Goal: Task Accomplishment & Management: Manage account settings

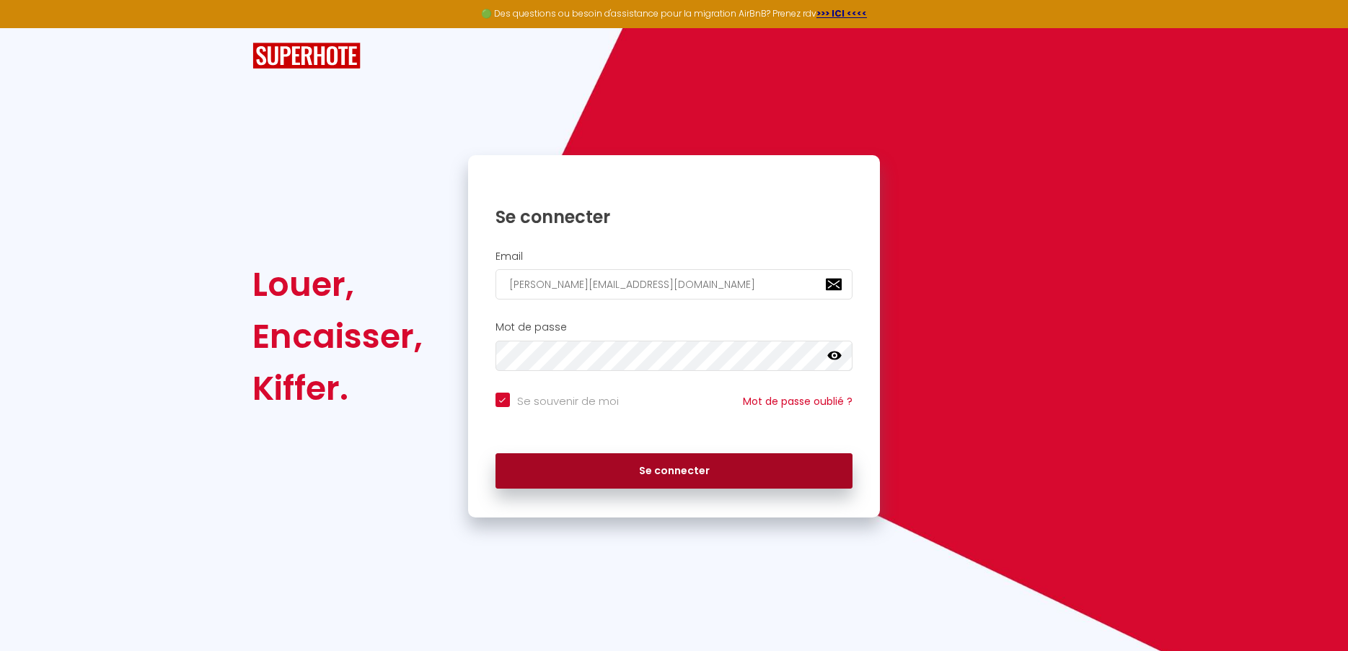
click at [646, 472] on button "Se connecter" at bounding box center [675, 471] width 358 height 36
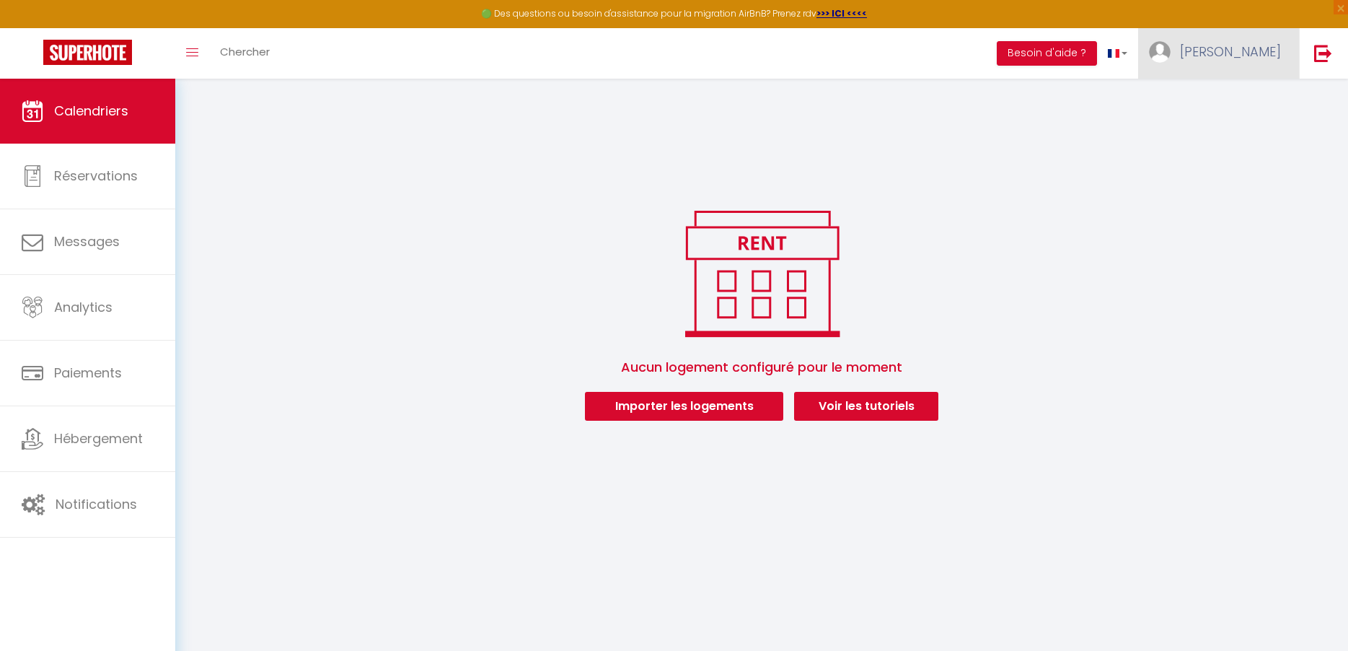
click at [1270, 53] on span "[PERSON_NAME]" at bounding box center [1230, 52] width 101 height 18
click at [843, 410] on link "Voir les tutoriels" at bounding box center [866, 406] width 144 height 29
click at [1317, 50] on img at bounding box center [1323, 53] width 18 height 18
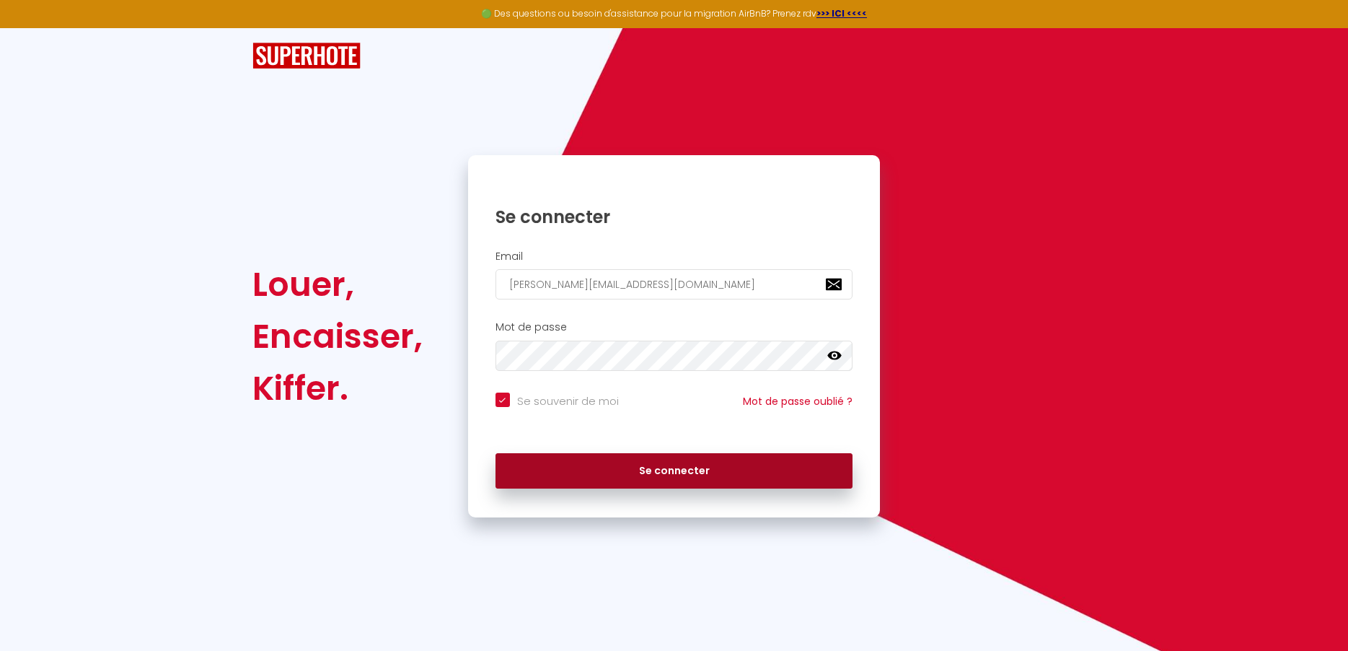
click at [654, 471] on button "Se connecter" at bounding box center [675, 471] width 358 height 36
checkbox input "true"
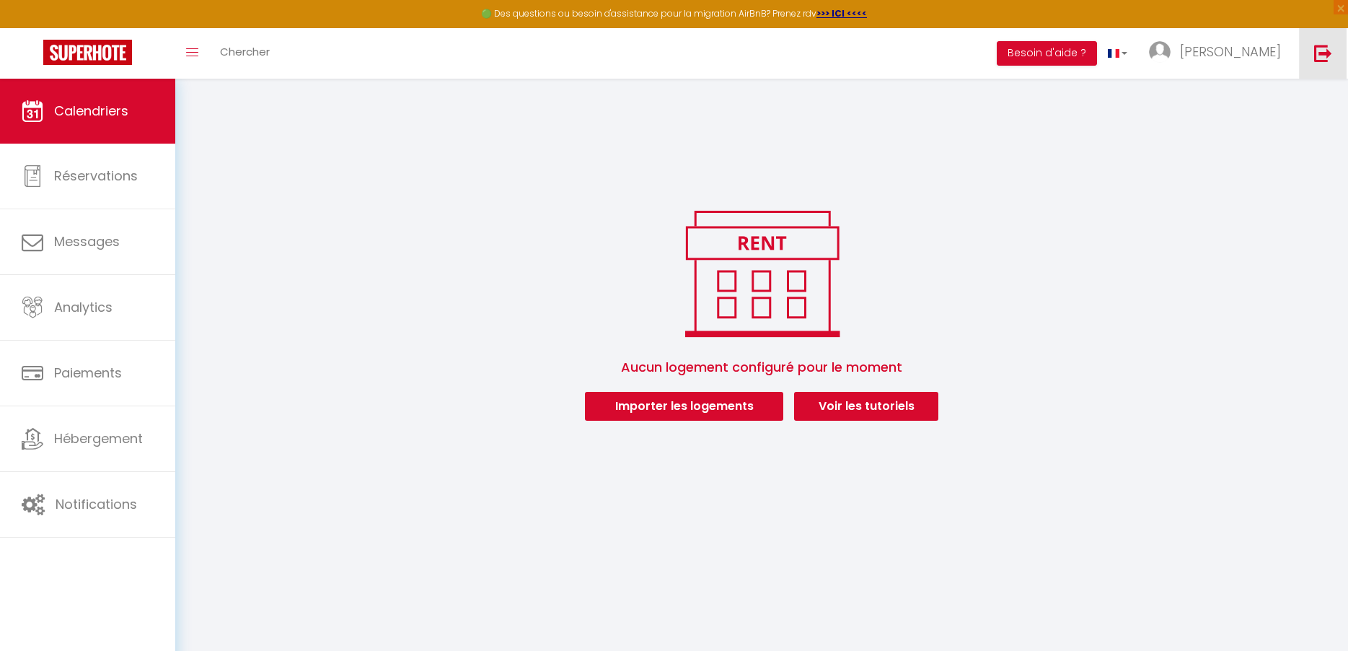
click at [1324, 61] on img at bounding box center [1323, 53] width 18 height 18
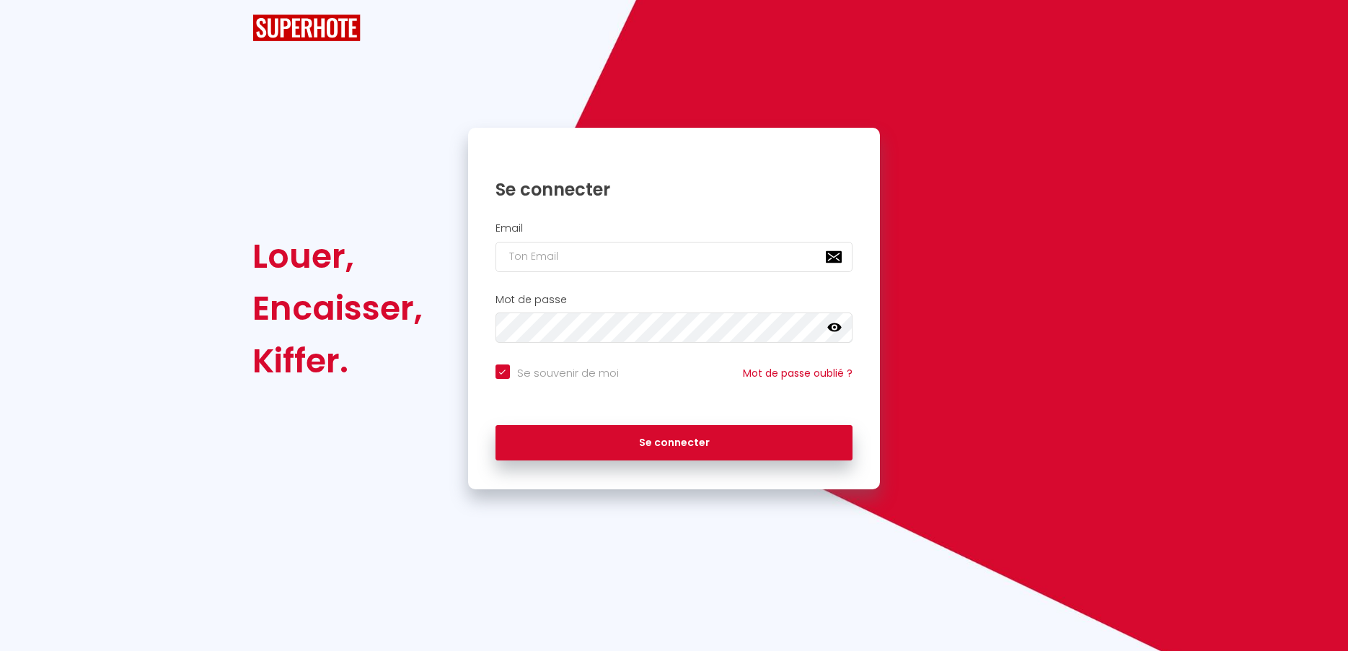
type input "[PERSON_NAME][EMAIL_ADDRESS][DOMAIN_NAME]"
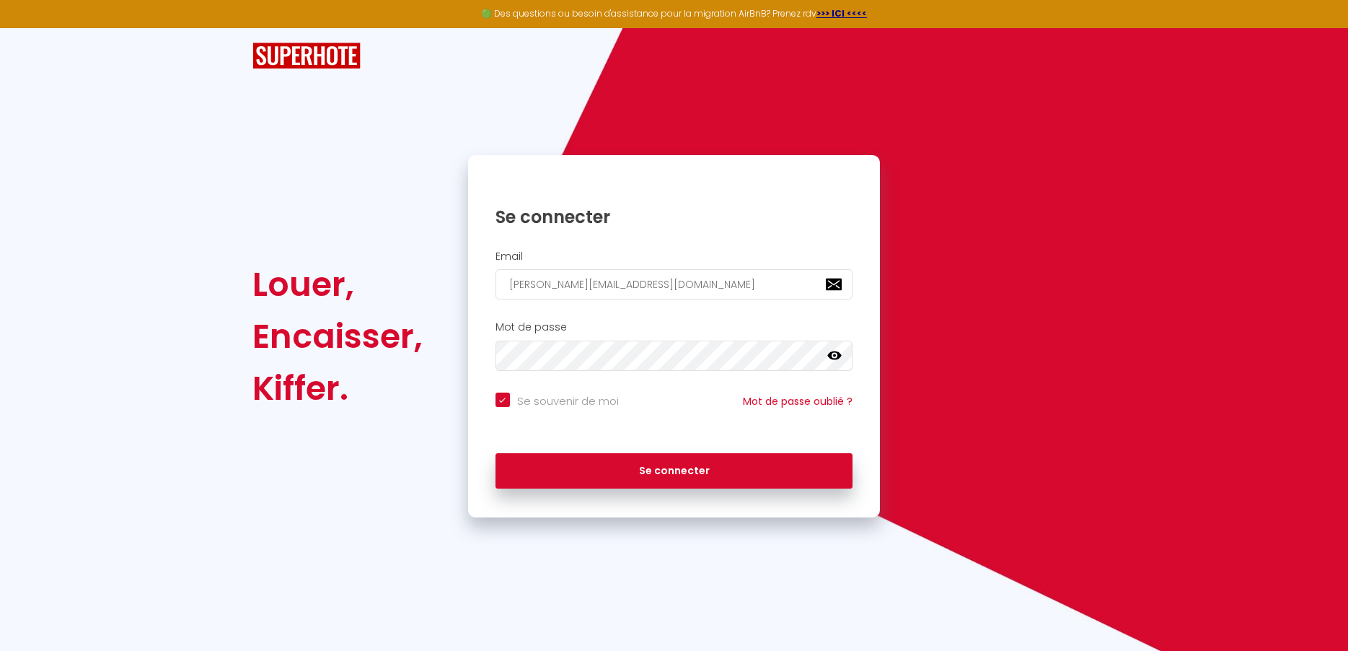
click at [832, 356] on icon at bounding box center [834, 355] width 14 height 14
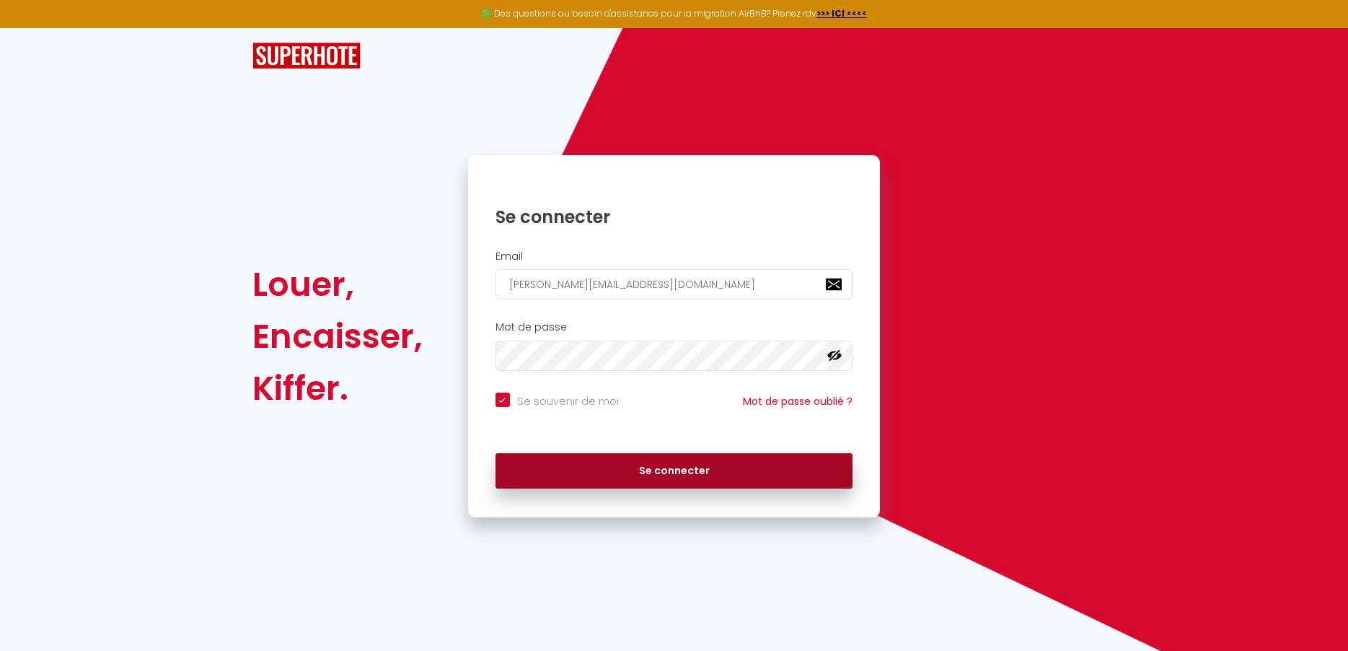
click at [612, 481] on button "Se connecter" at bounding box center [675, 471] width 358 height 36
checkbox input "true"
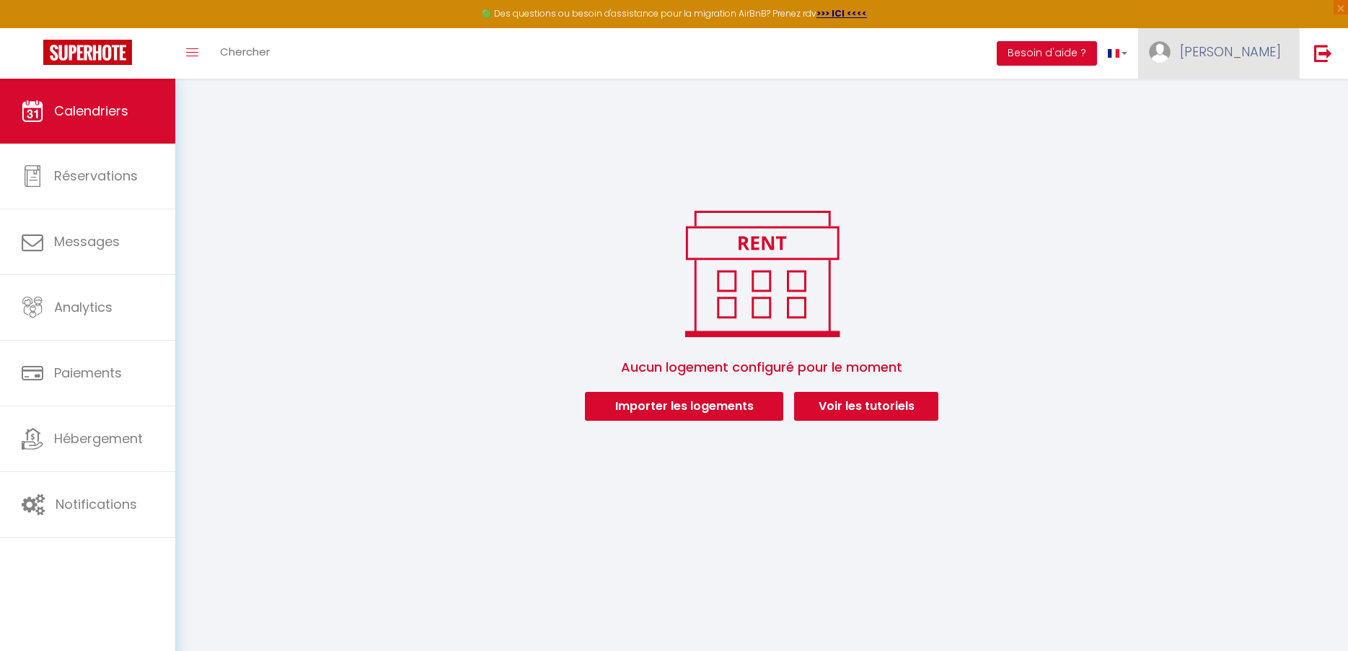
click at [1171, 50] on img at bounding box center [1160, 52] width 22 height 22
click at [1239, 102] on link "Paramètres" at bounding box center [1241, 100] width 107 height 25
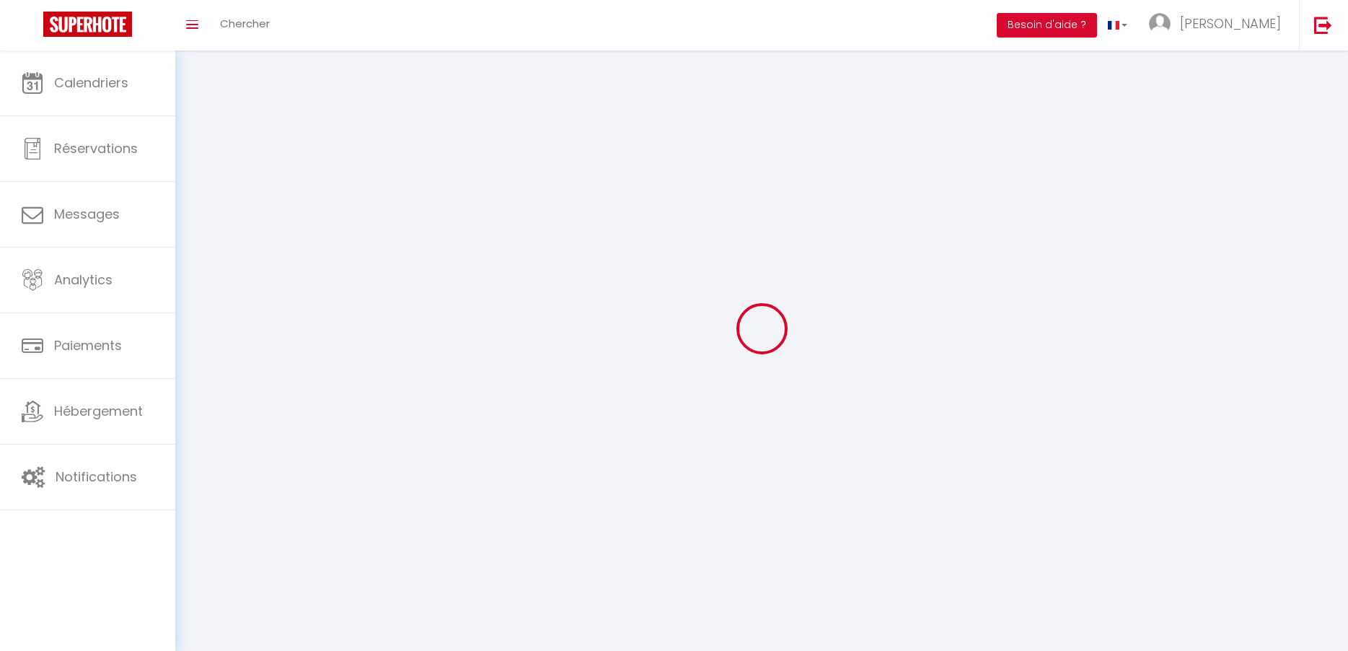
select select "fr"
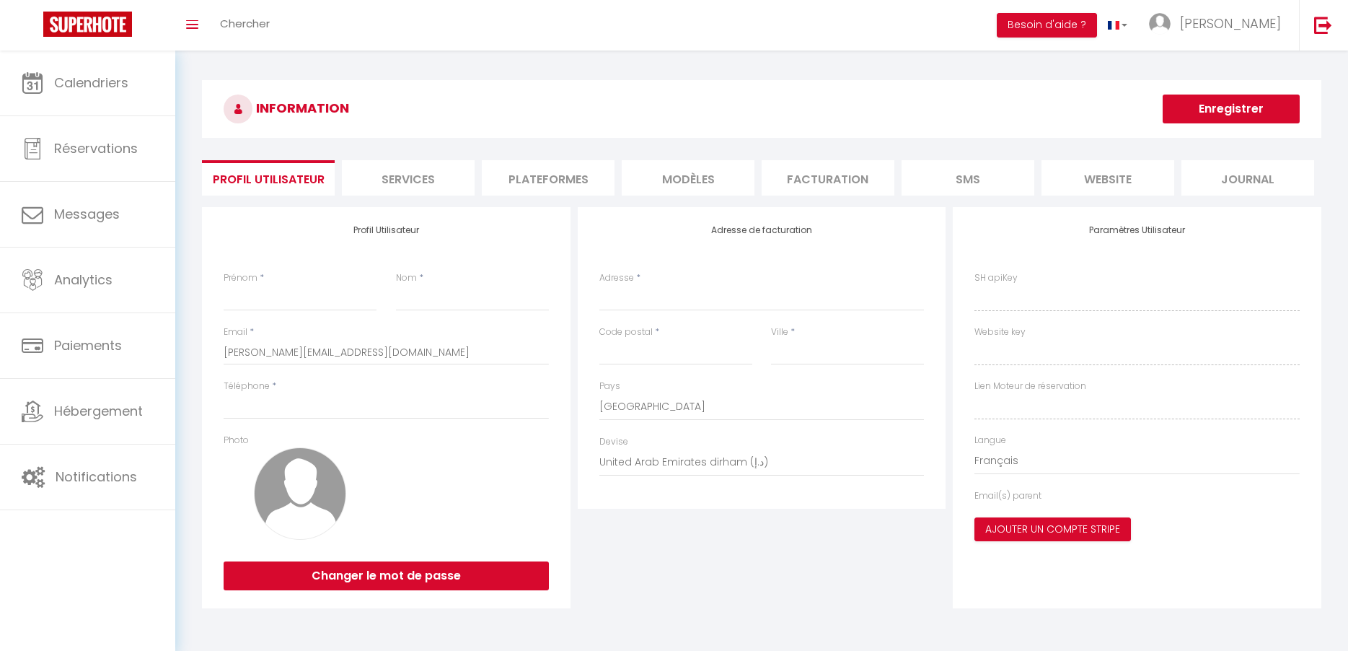
type input "[PERSON_NAME]"
type input "HOCQUARD"
type input "+33648245942"
type input "93 ROUTE DE XENNOIS"
type input "88200"
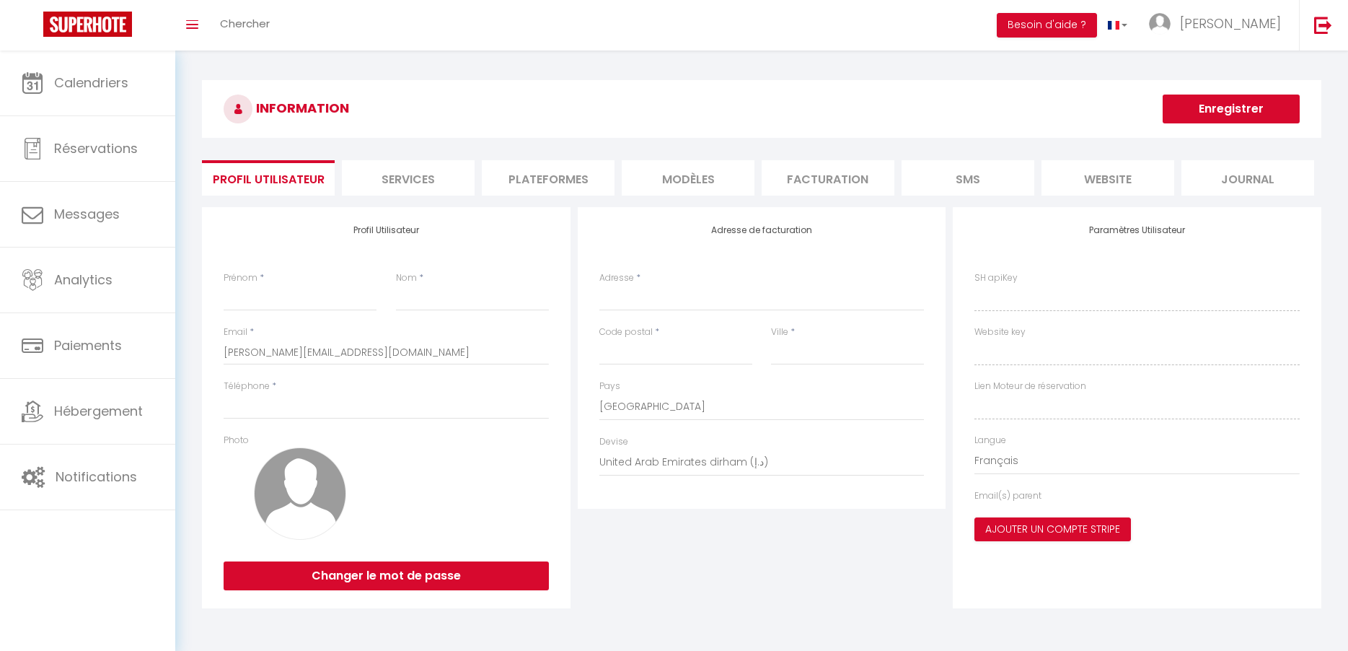
type input "Saint Etienne les remiremont"
select select "1"
select select "28"
type input "fVrLr9vEUvbR85pyjYOIhCicC"
type input "JPXaCewpaUMMEo7wHbLwJZrd2"
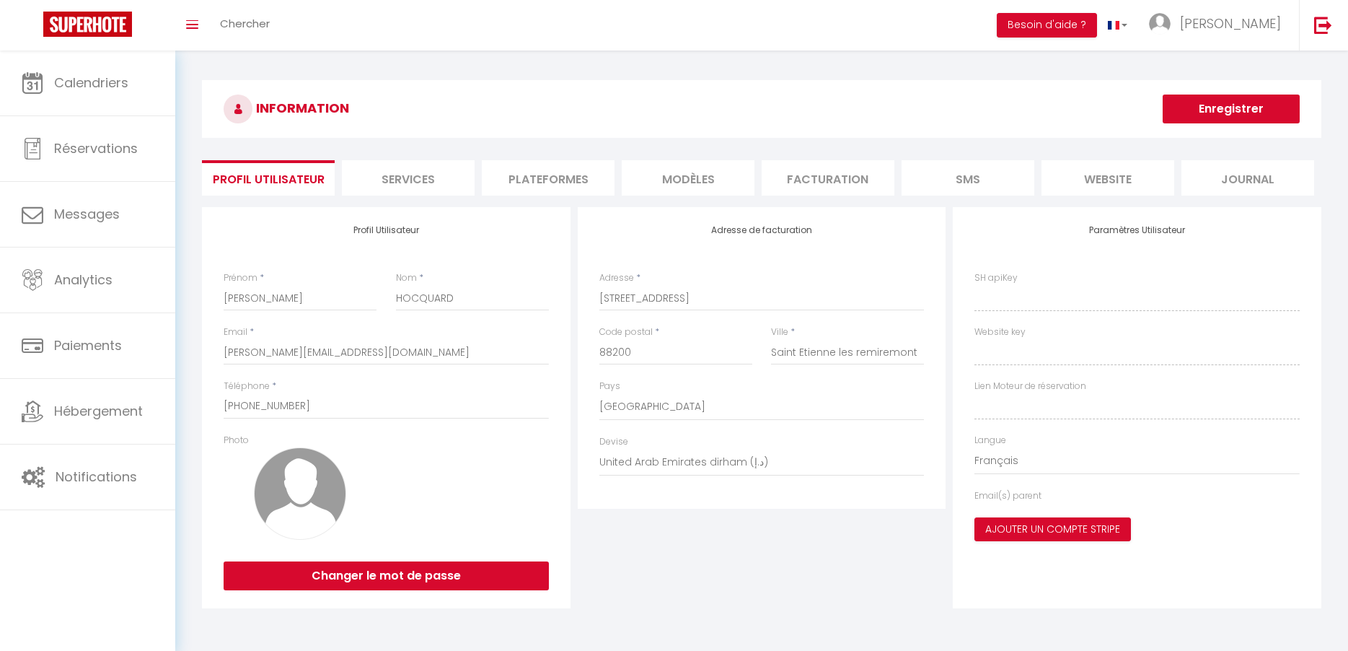
type input "https://app.superhote.com/#/get-available-rentals/JPXaCewpaUMMEo7wHbLwJZrd2"
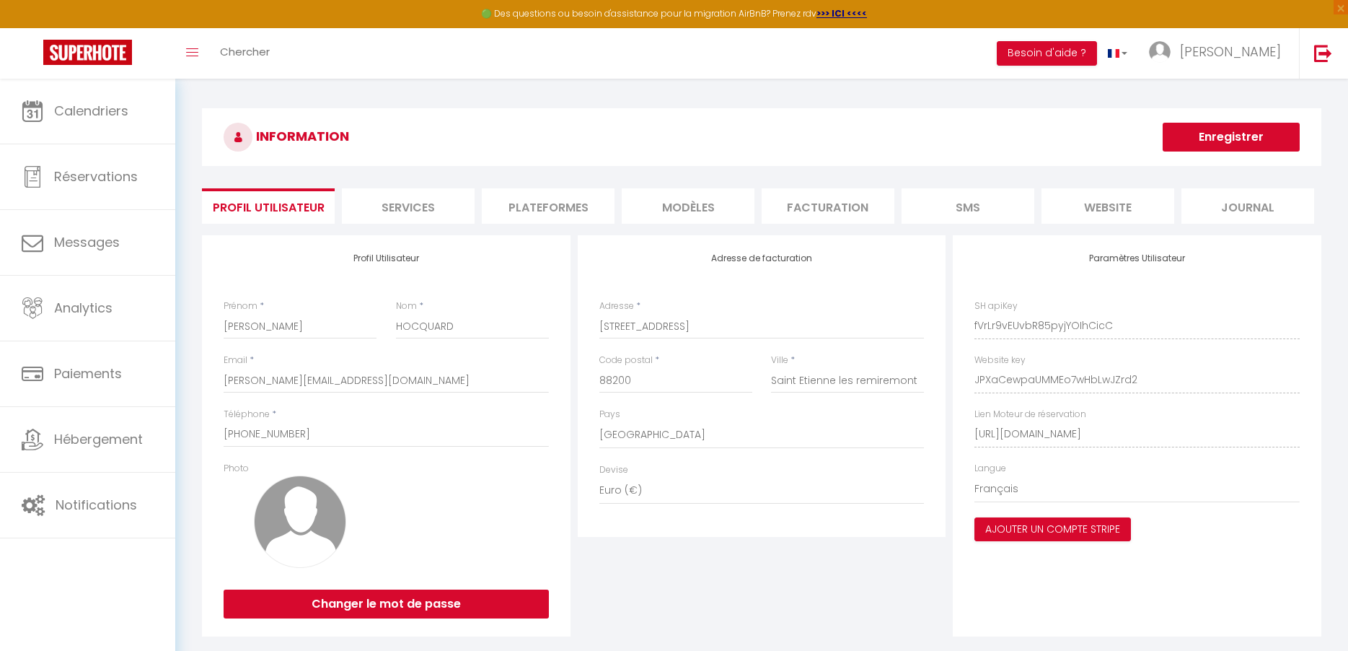
click at [783, 221] on li "Facturation" at bounding box center [828, 205] width 133 height 35
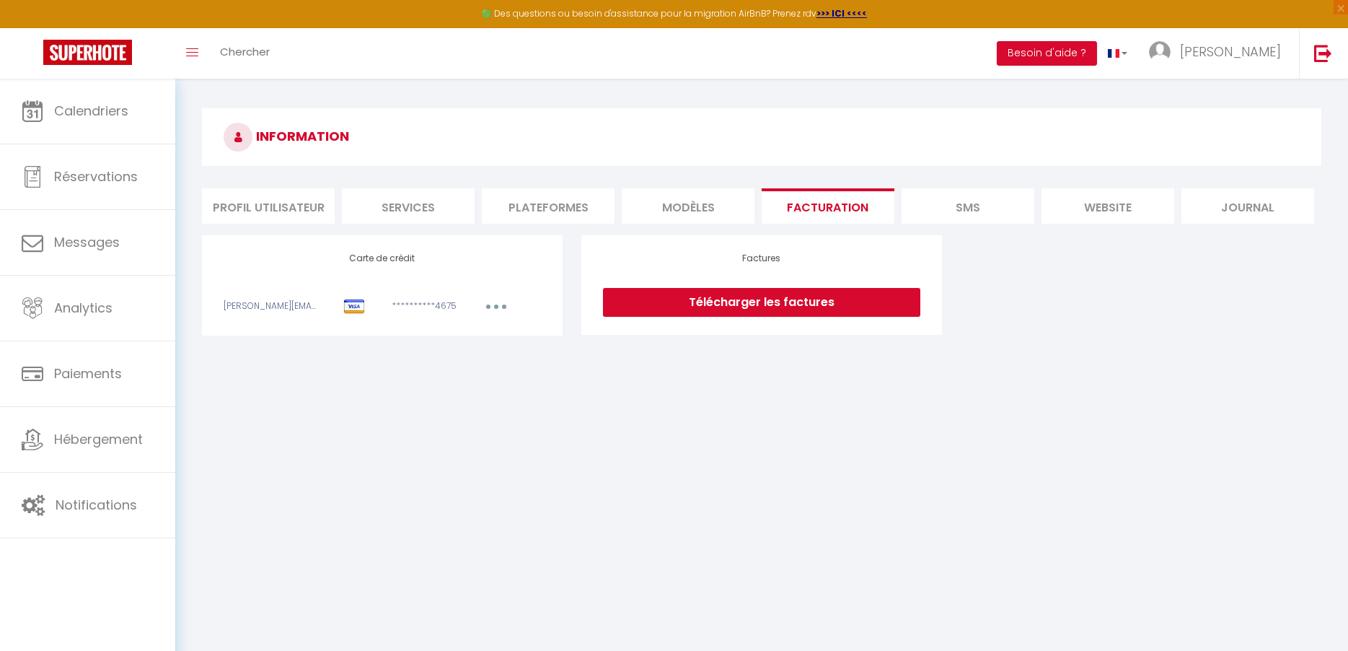
click at [1001, 211] on li "SMS" at bounding box center [968, 205] width 133 height 35
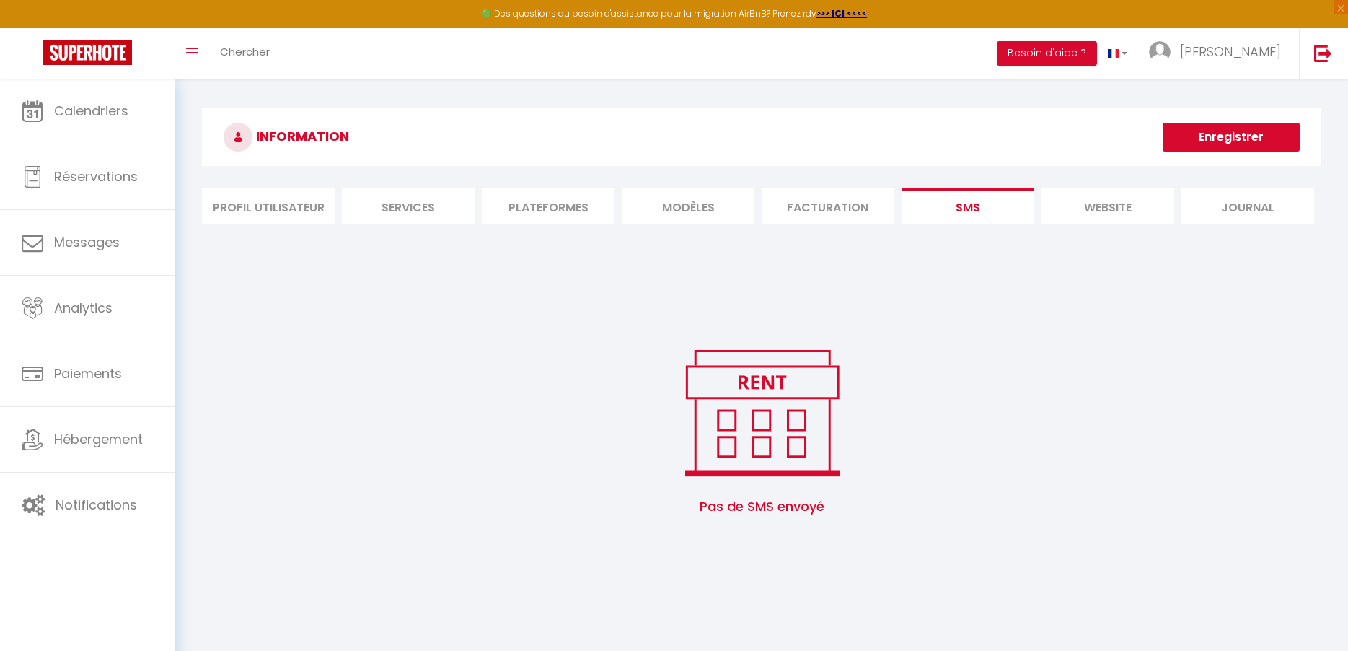
click at [644, 211] on li "MODÈLES" at bounding box center [688, 205] width 133 height 35
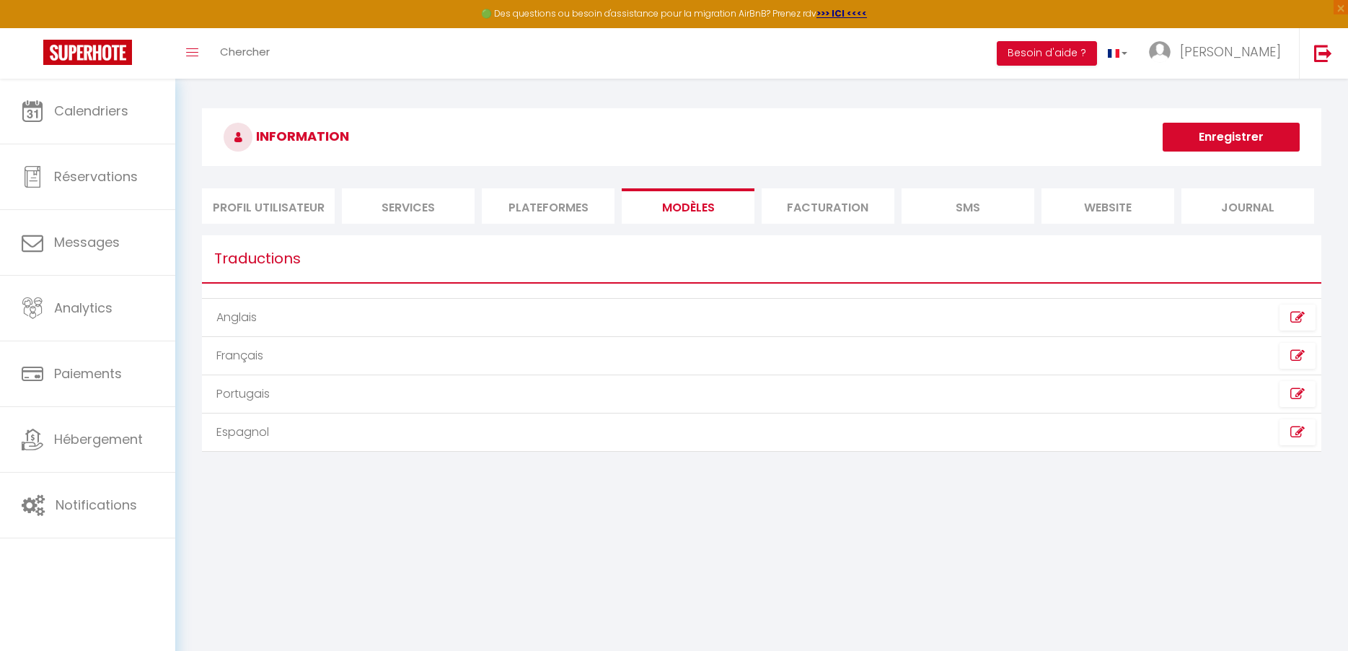
click at [533, 210] on li "Plateformes" at bounding box center [548, 205] width 133 height 35
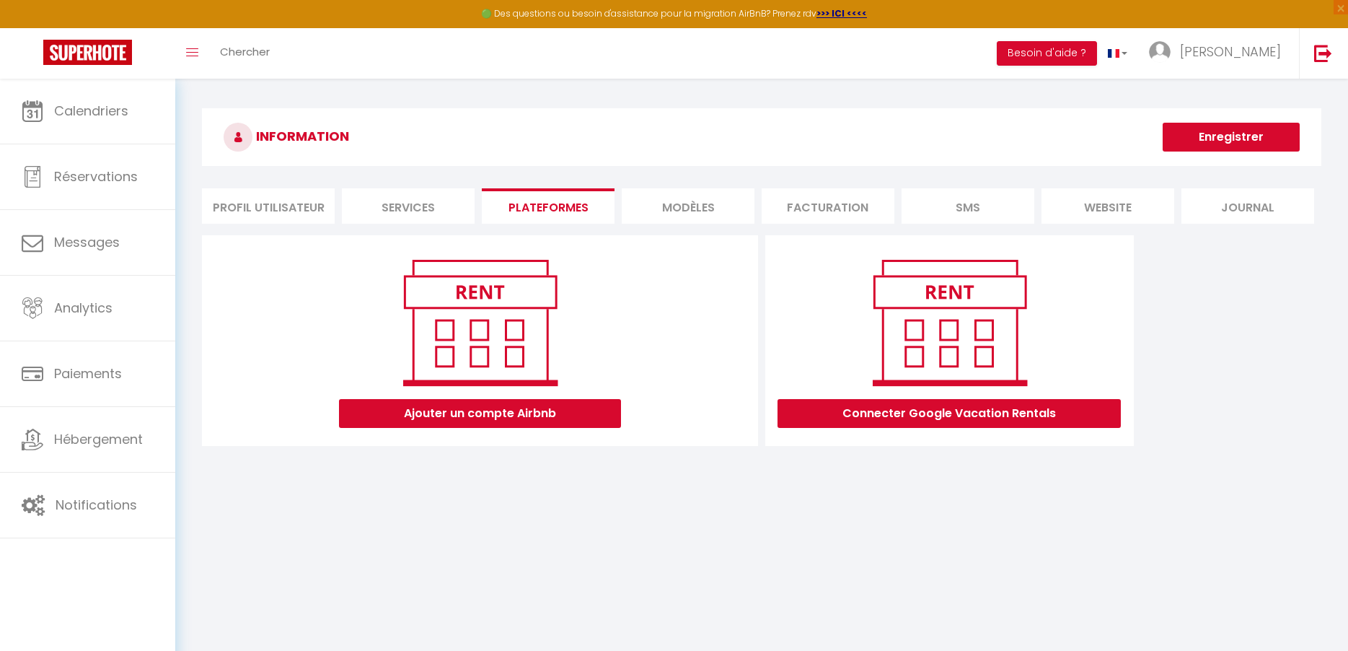
click at [416, 198] on li "Services" at bounding box center [408, 205] width 133 height 35
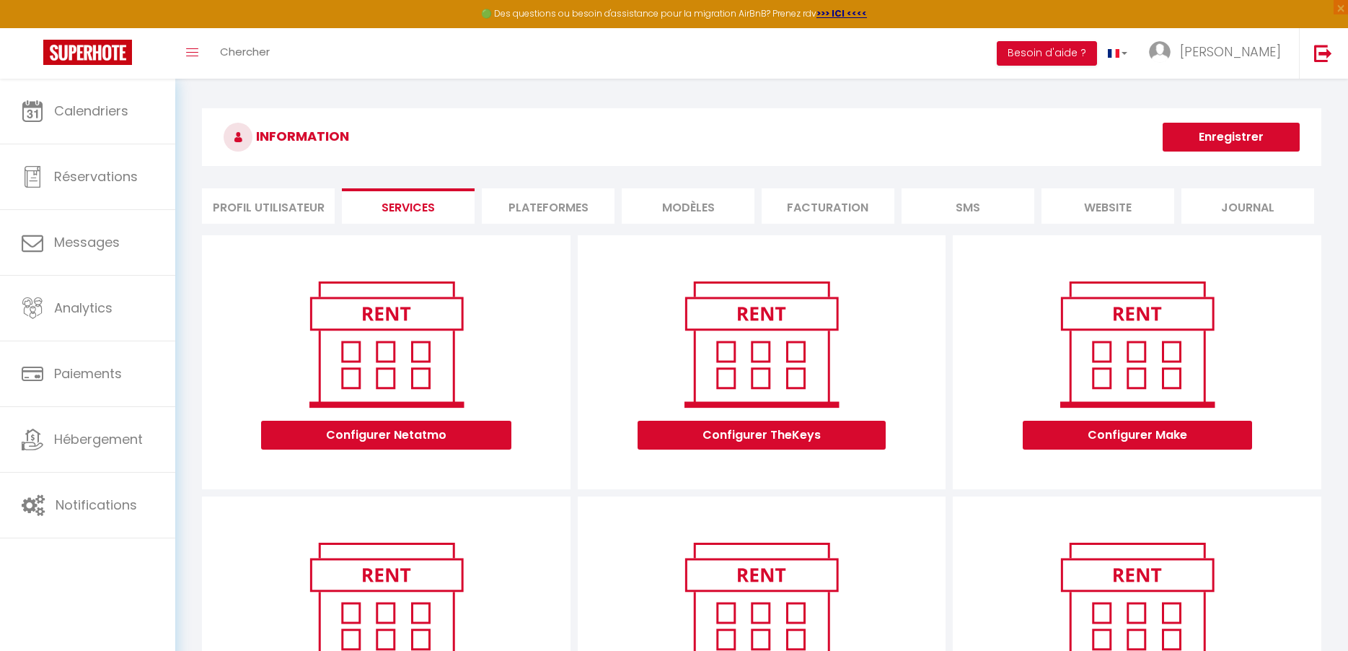
click at [278, 208] on li "Profil Utilisateur" at bounding box center [268, 205] width 133 height 35
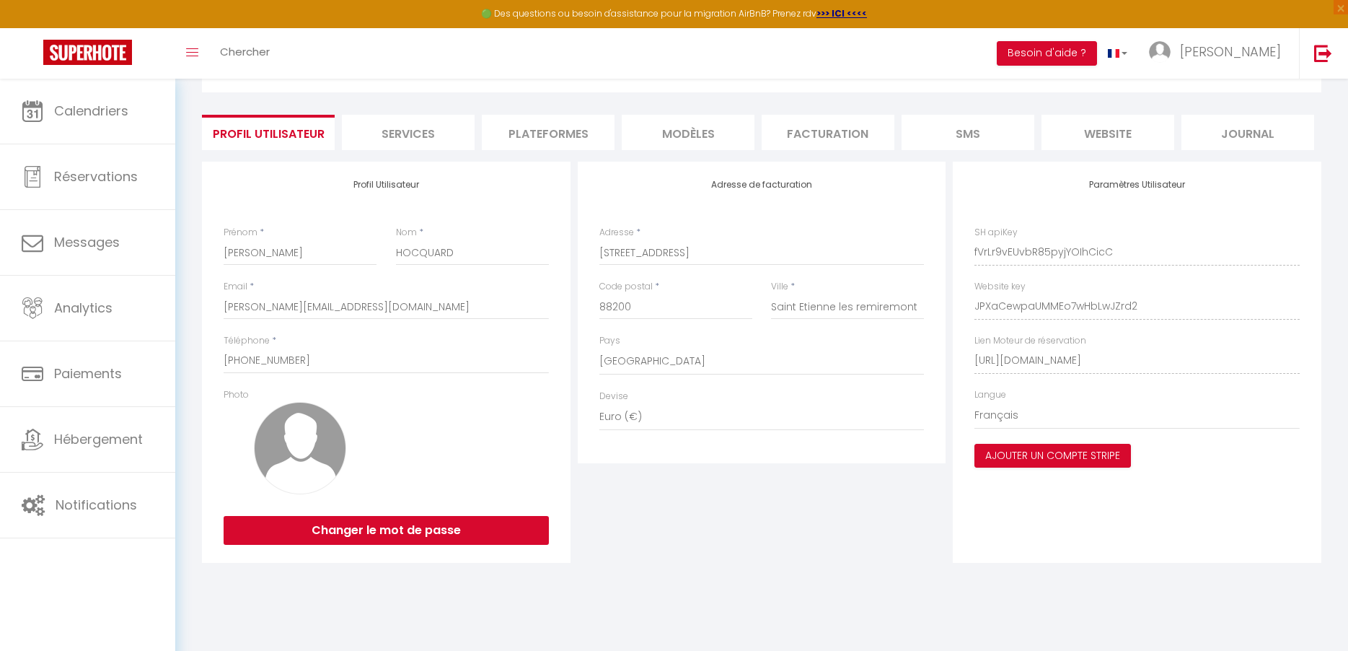
scroll to position [79, 0]
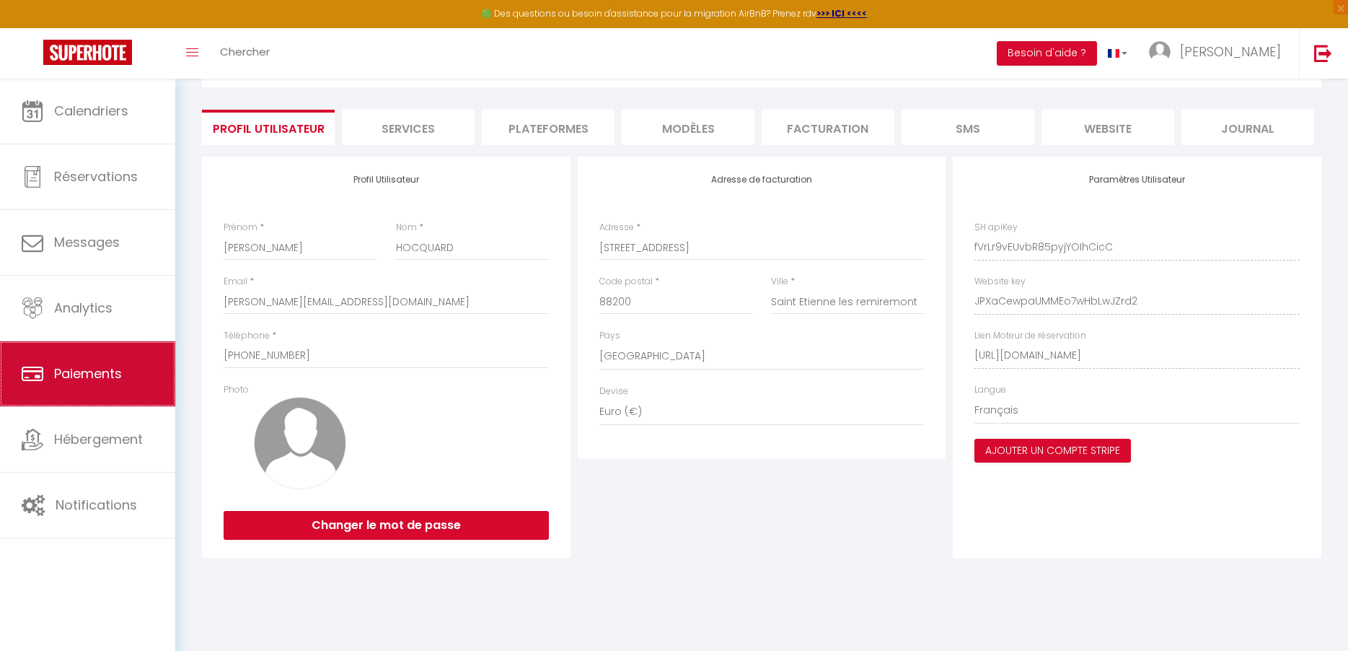
click at [45, 405] on link "Paiements" at bounding box center [87, 373] width 175 height 65
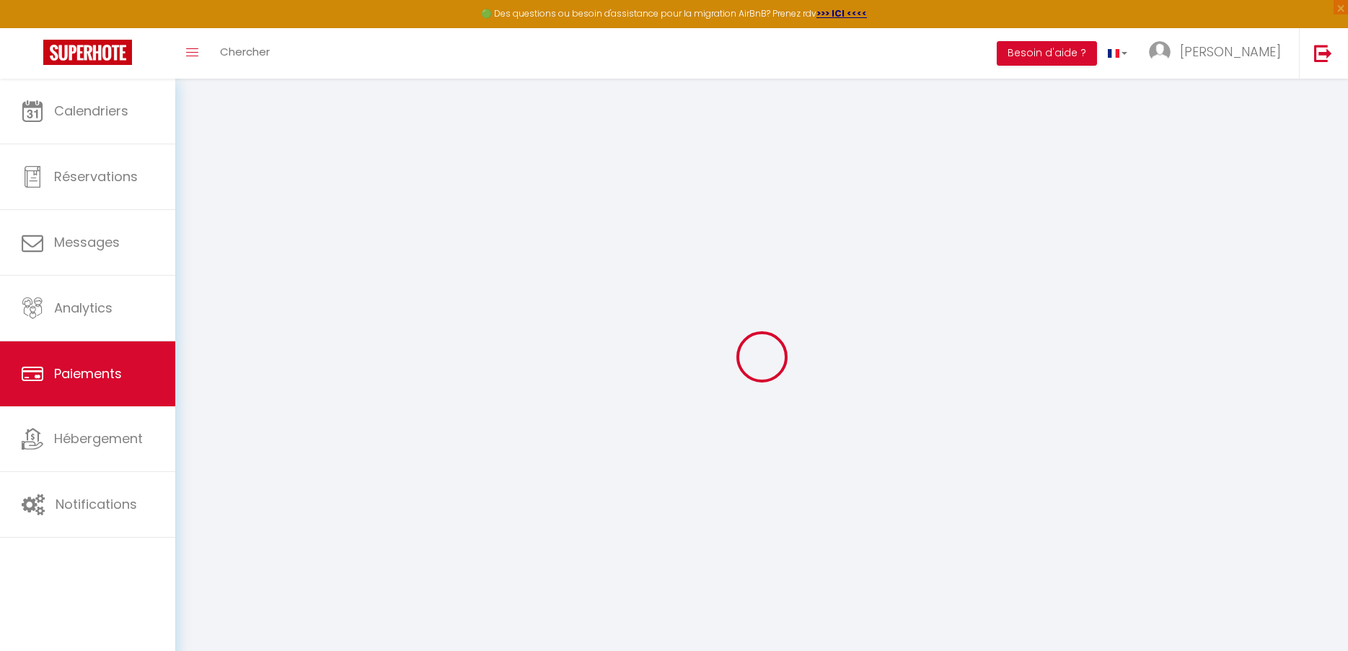
select select "2"
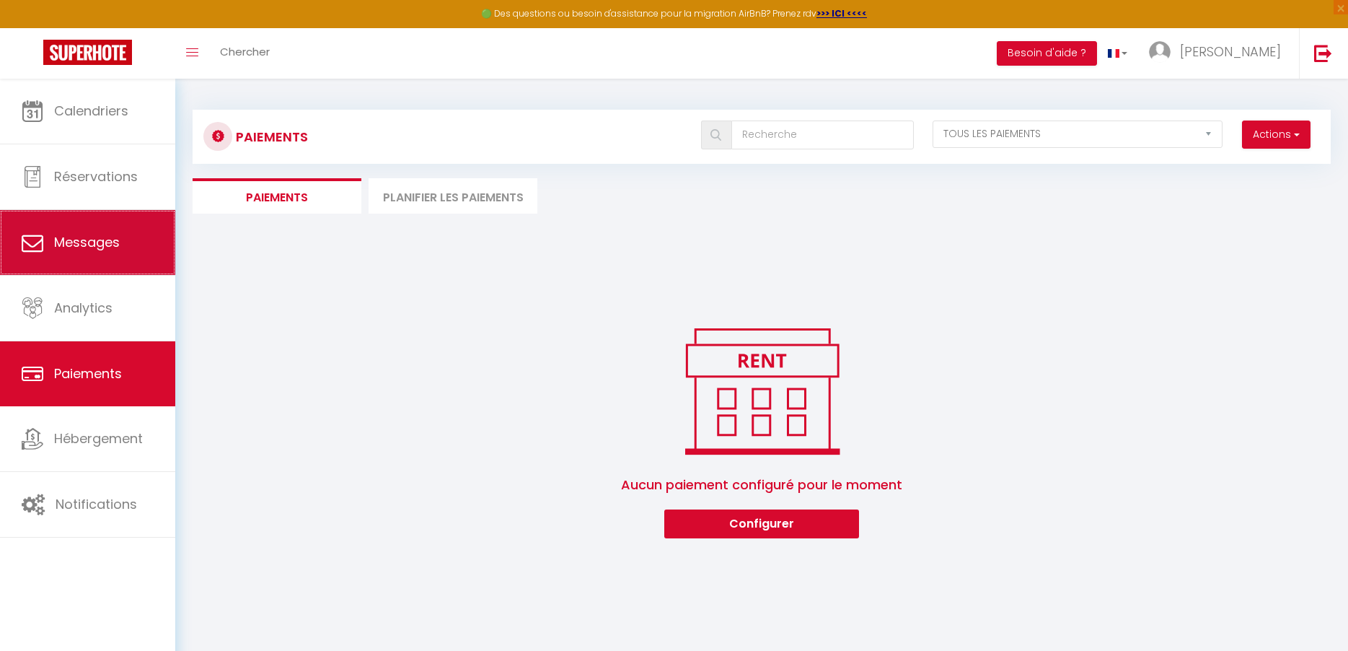
click at [47, 260] on link "Messages" at bounding box center [87, 242] width 175 height 65
select select "message"
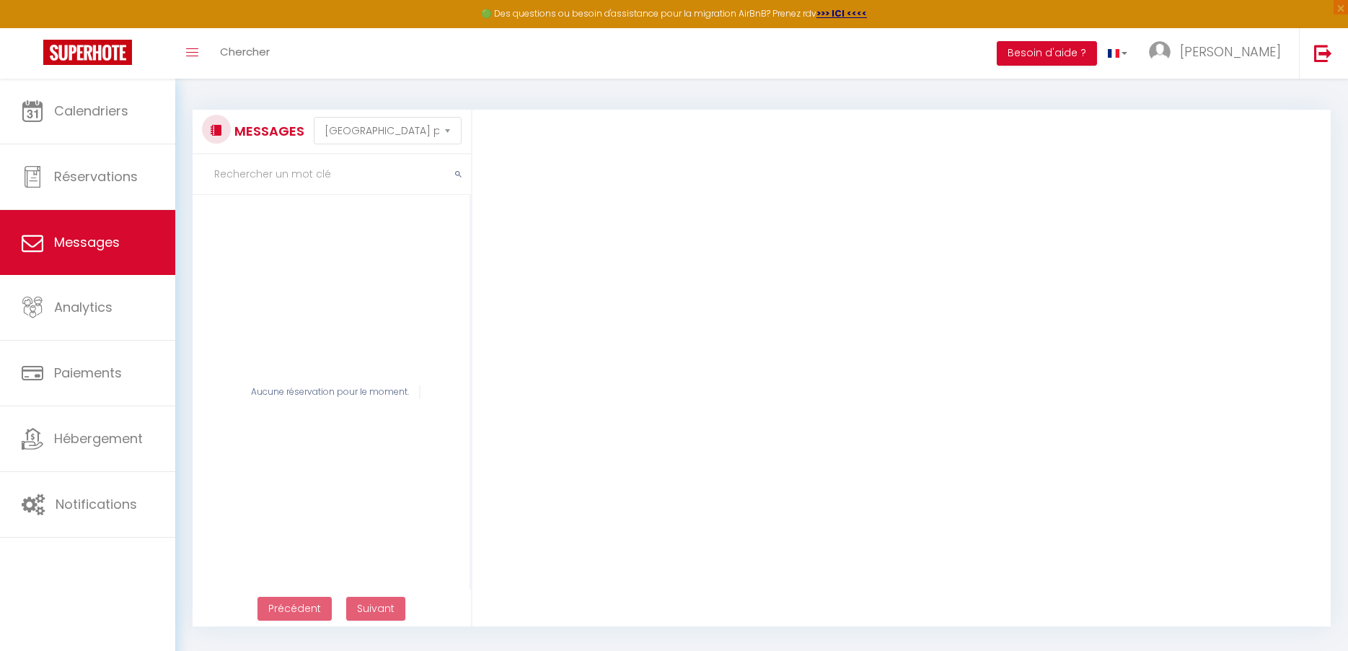
scroll to position [79, 0]
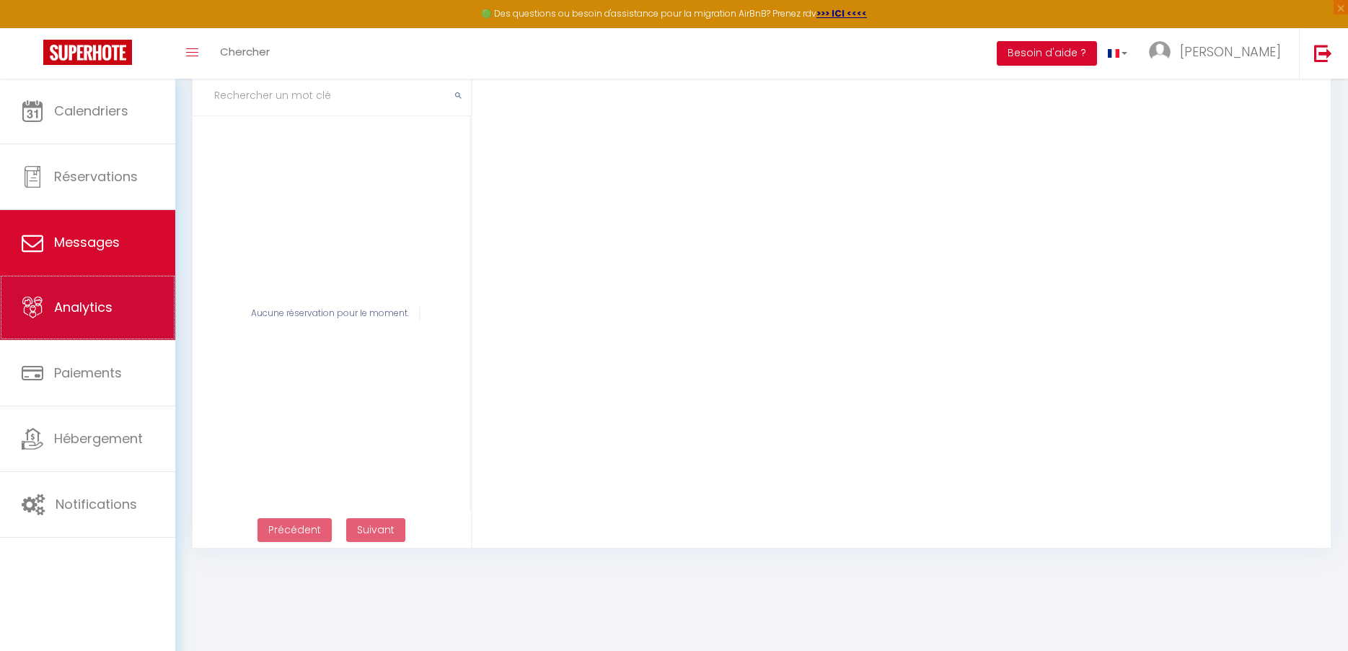
click at [76, 295] on link "Analytics" at bounding box center [87, 307] width 175 height 65
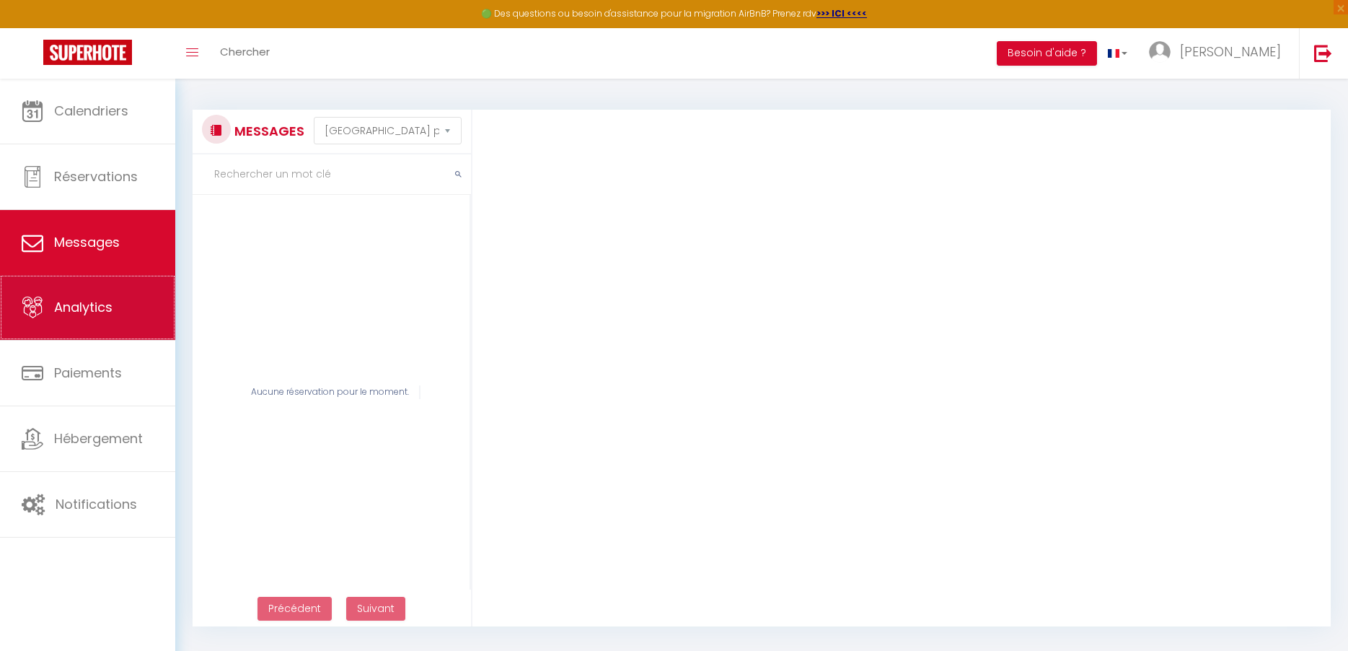
select select "2025"
select select "10"
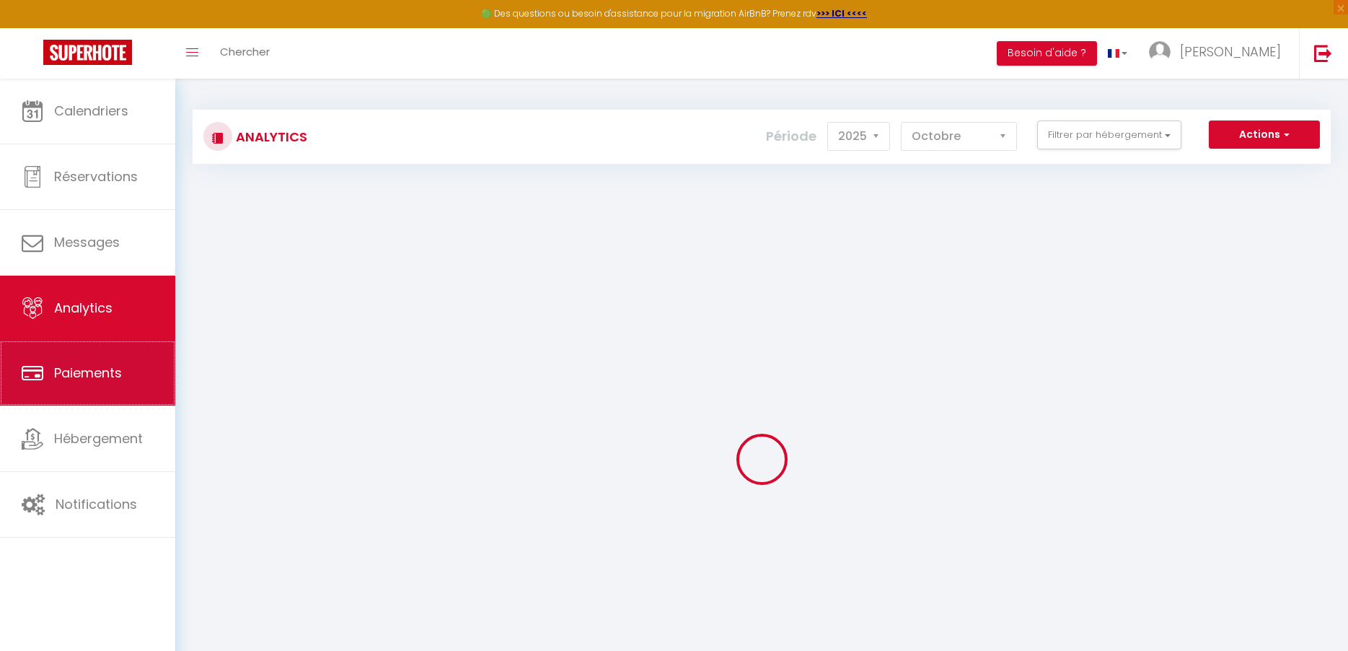
click at [82, 374] on link "Paiements" at bounding box center [87, 372] width 175 height 65
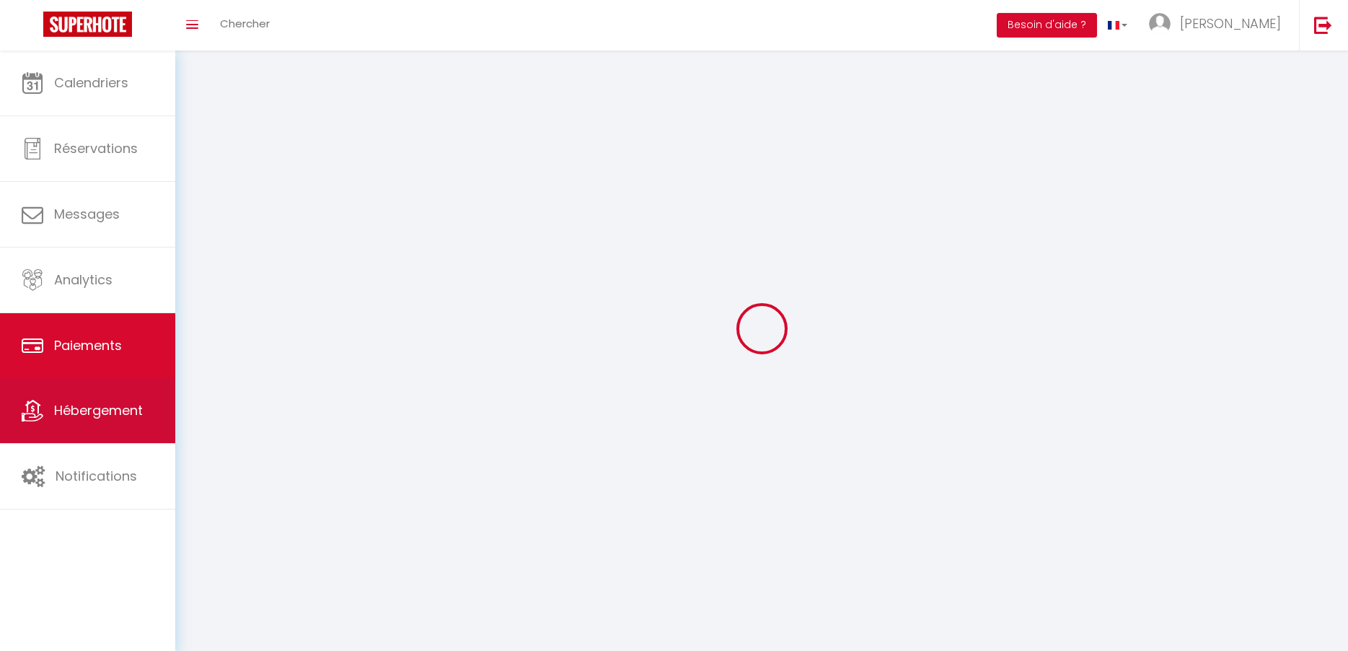
select select "2"
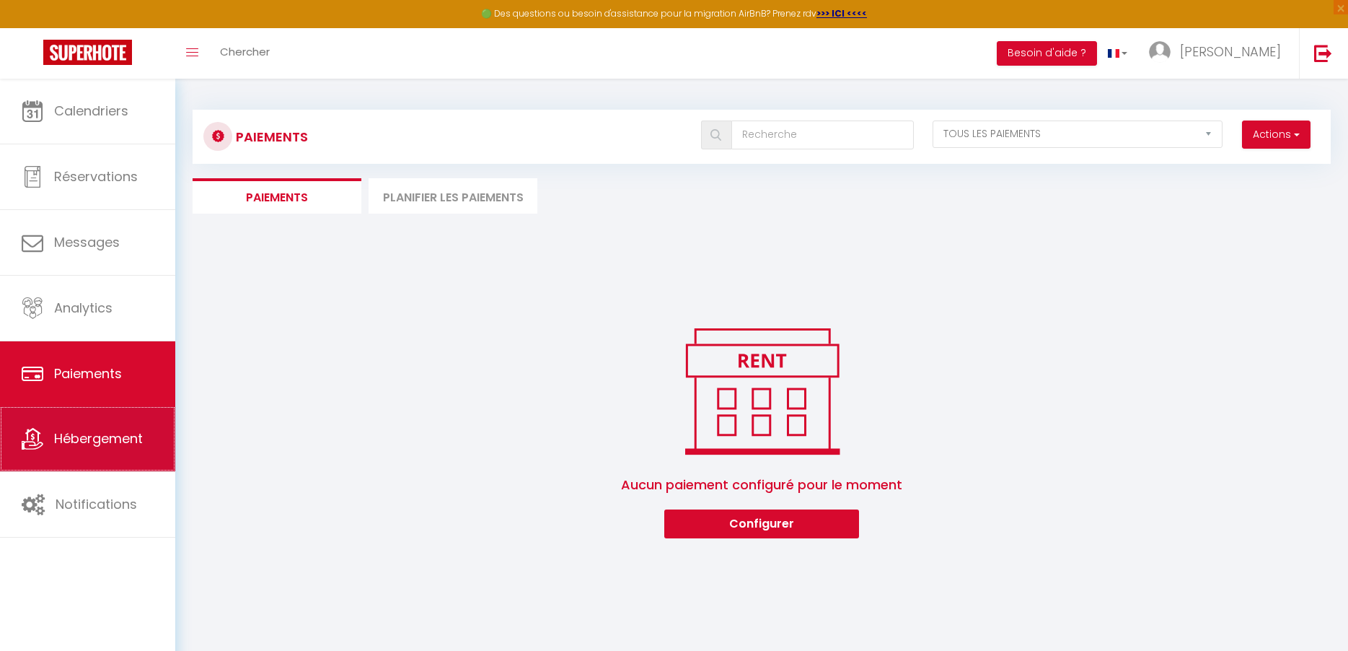
click at [89, 445] on span "Hébergement" at bounding box center [98, 438] width 89 height 18
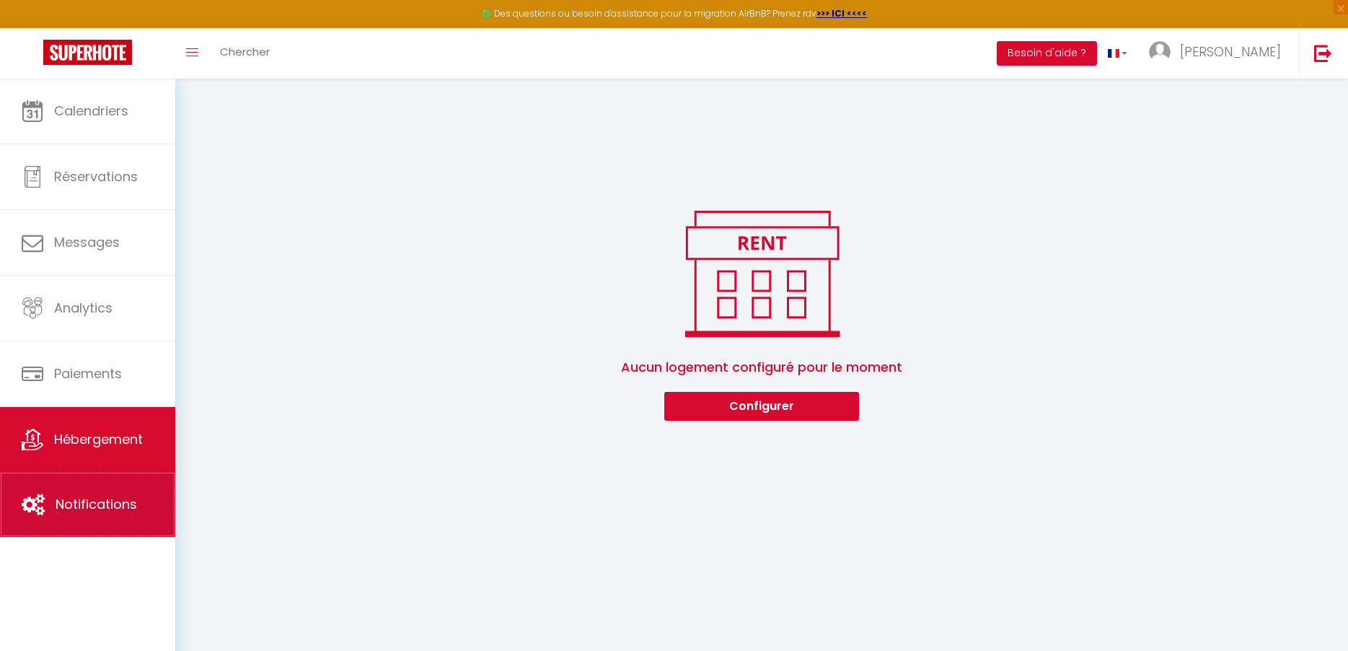
click at [92, 512] on span "Notifications" at bounding box center [97, 504] width 82 height 18
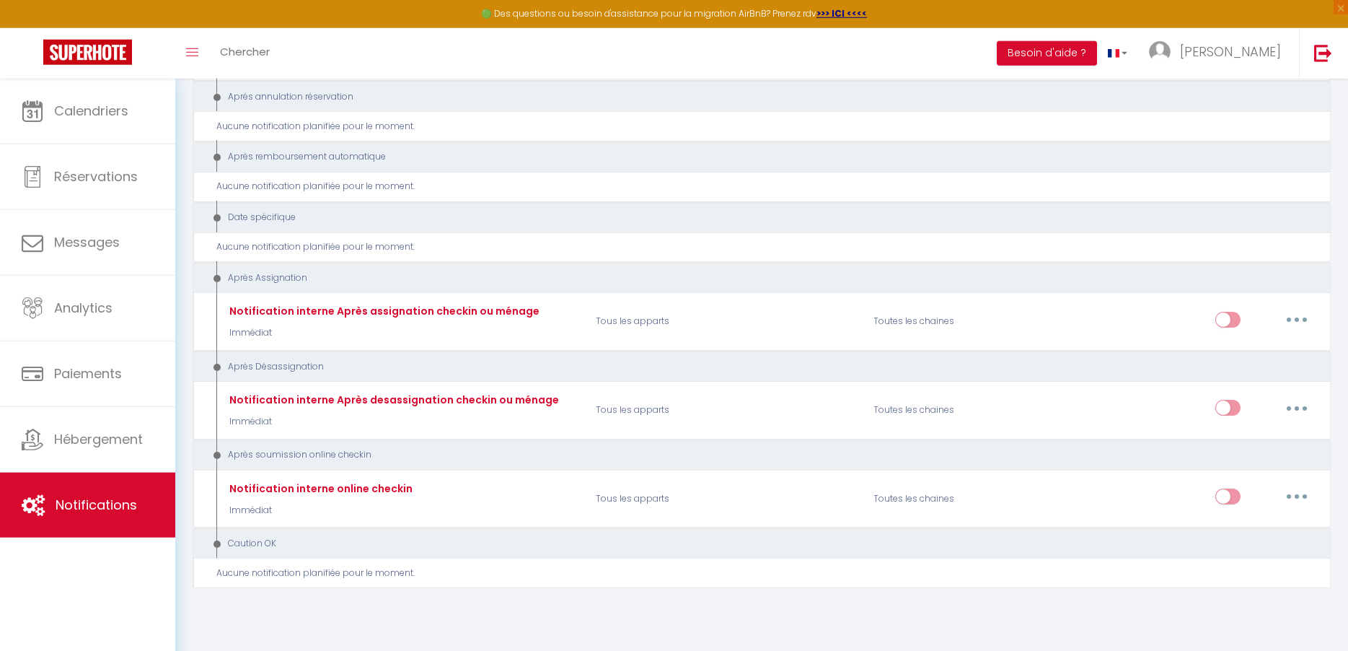
scroll to position [1722, 0]
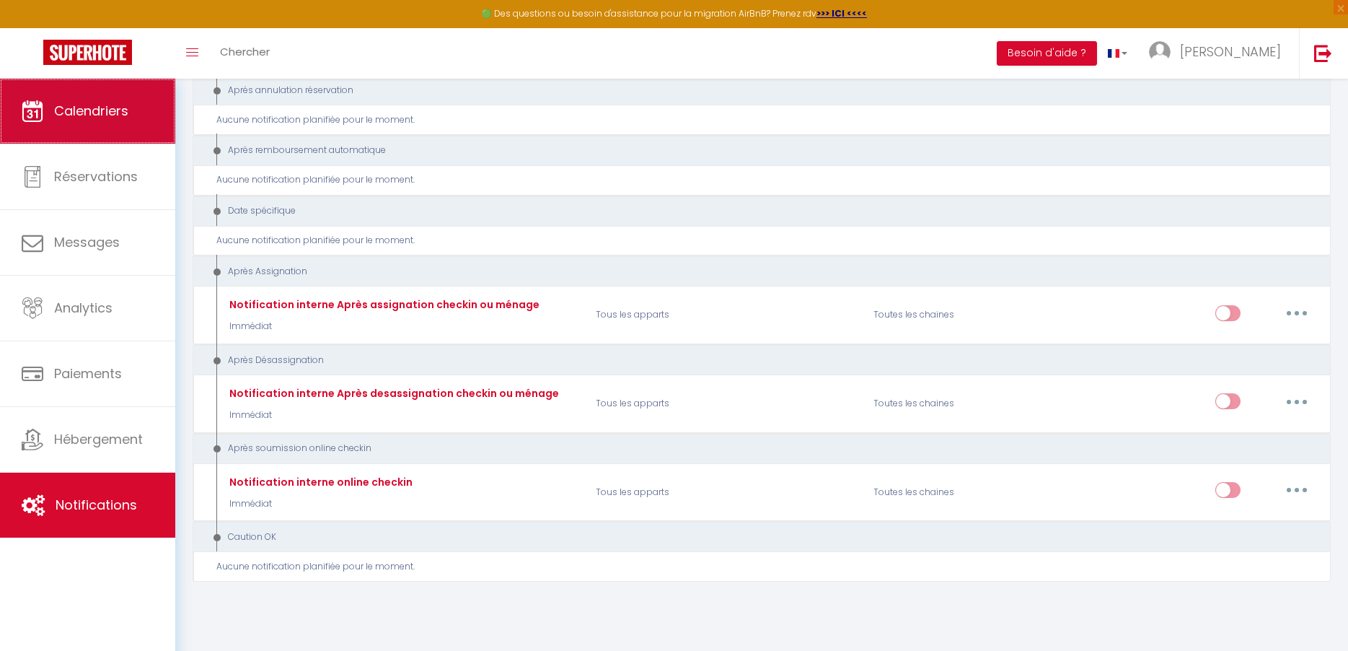
click at [113, 108] on span "Calendriers" at bounding box center [91, 111] width 74 height 18
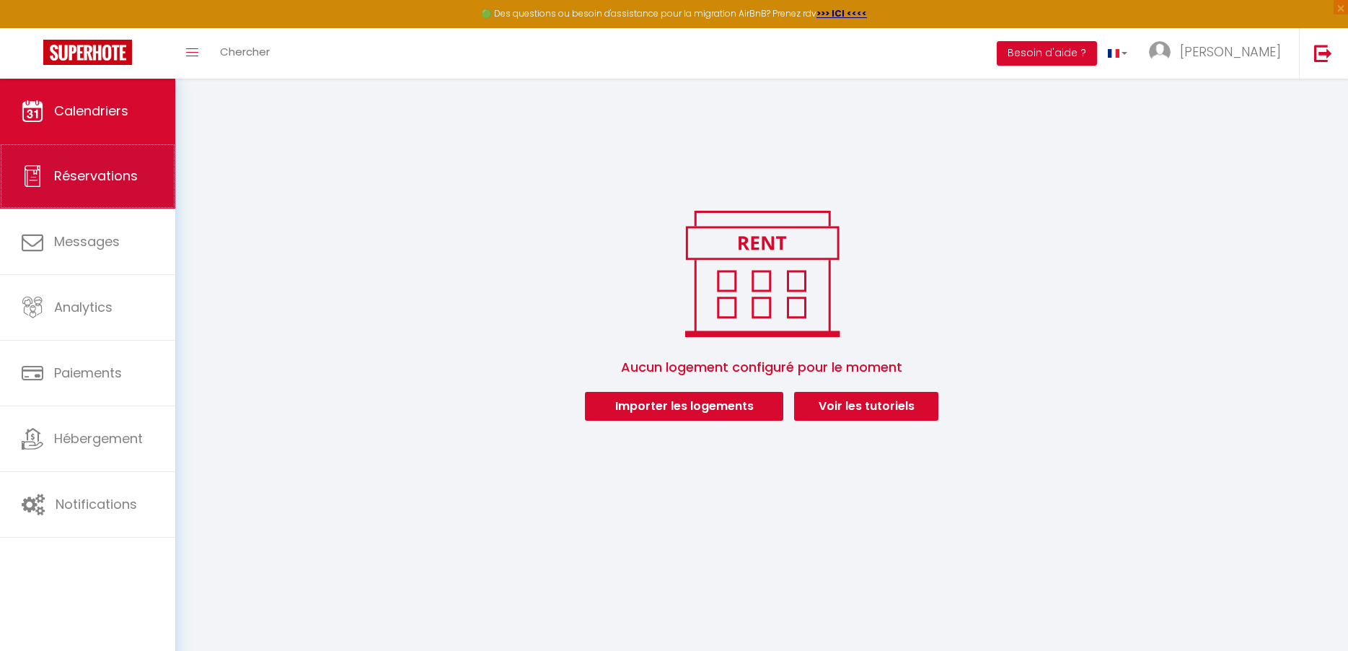
click at [102, 177] on span "Réservations" at bounding box center [96, 176] width 84 height 18
select select "not_cancelled"
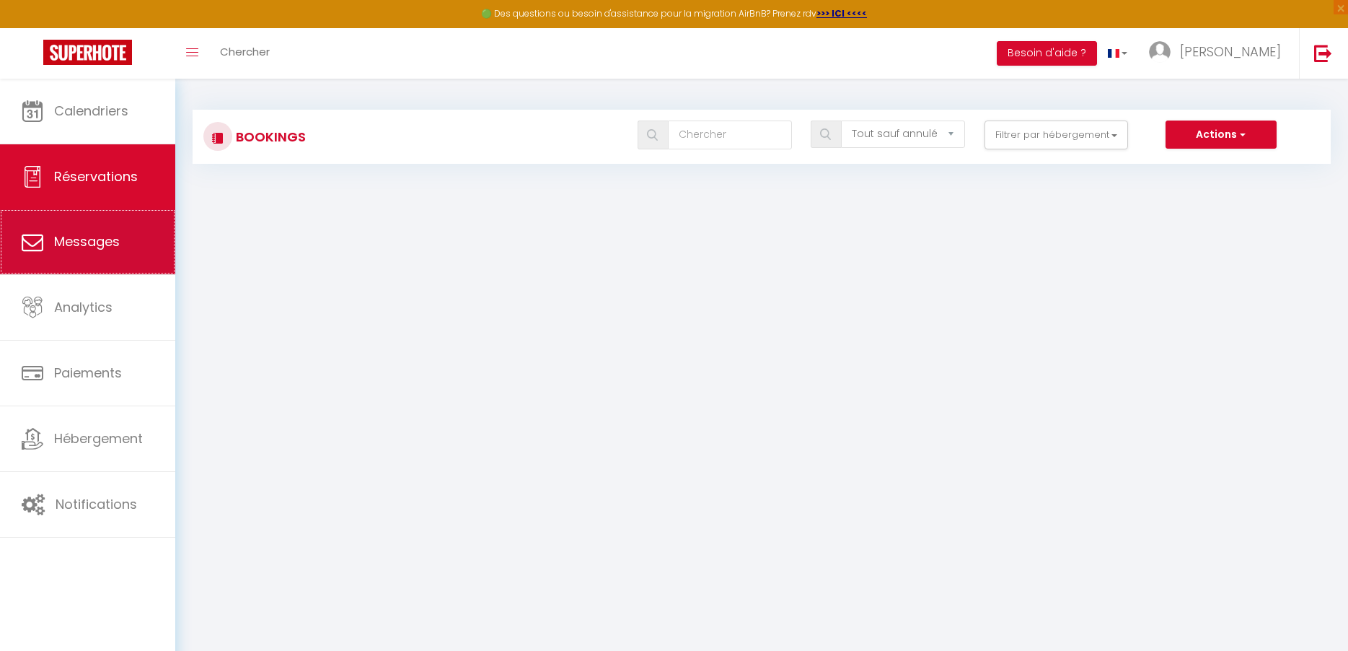
click at [100, 221] on link "Messages" at bounding box center [87, 241] width 175 height 65
select select "message"
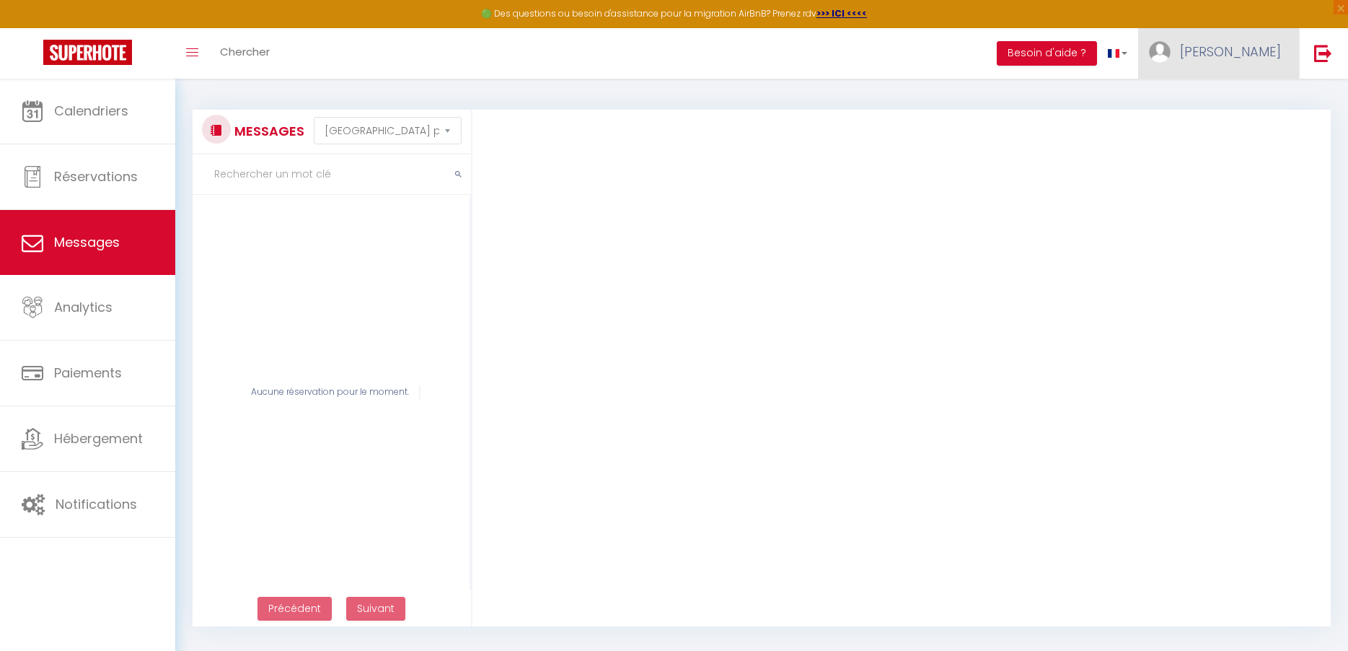
click at [1235, 48] on link "[PERSON_NAME]" at bounding box center [1218, 53] width 161 height 50
click at [1229, 126] on link "Équipe" at bounding box center [1241, 126] width 107 height 25
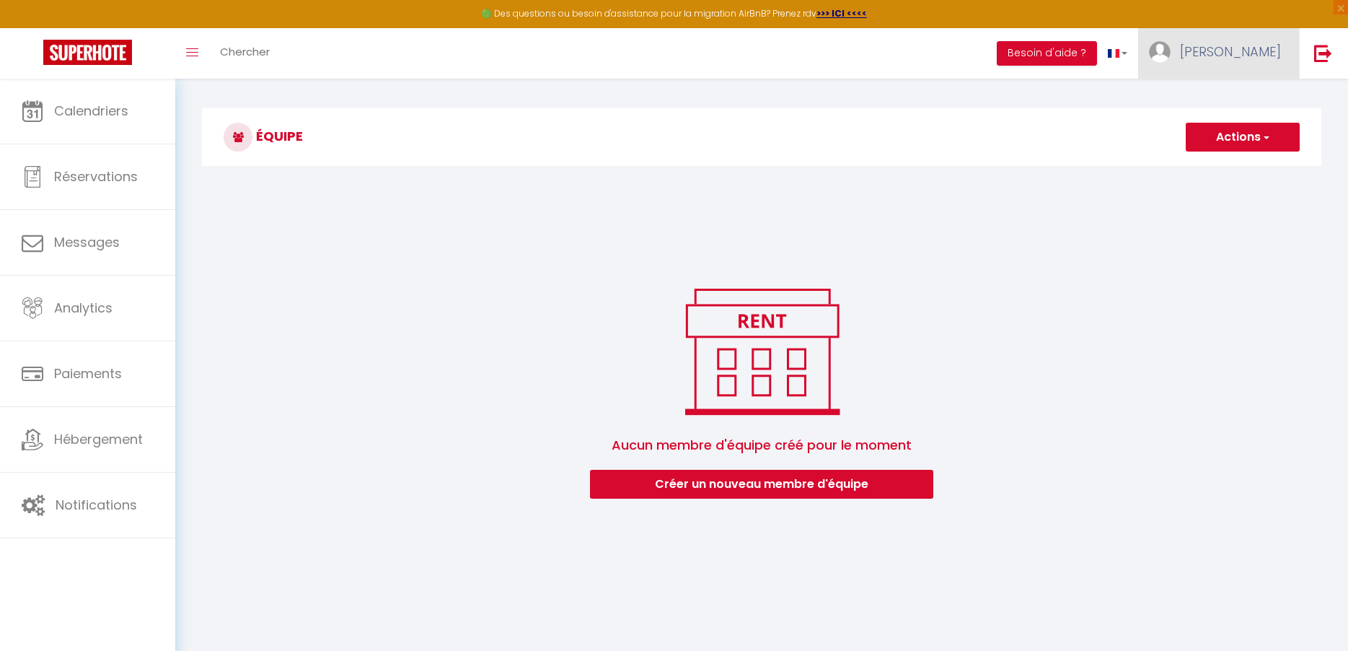
click at [1248, 50] on span "[PERSON_NAME]" at bounding box center [1230, 52] width 101 height 18
click at [1237, 90] on link "Paramètres" at bounding box center [1241, 100] width 107 height 25
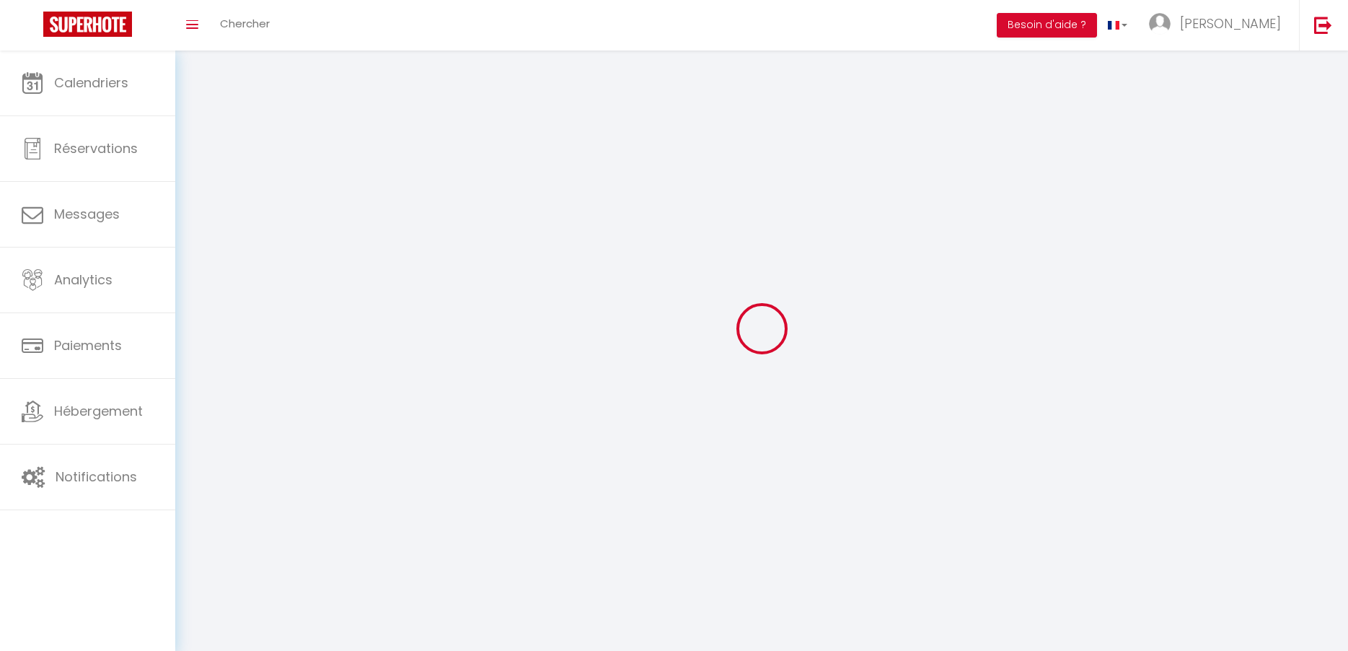
type input "[PERSON_NAME]"
type input "HOCQUARD"
type input "+33648245942"
type input "93 ROUTE DE XENNOIS"
type input "88200"
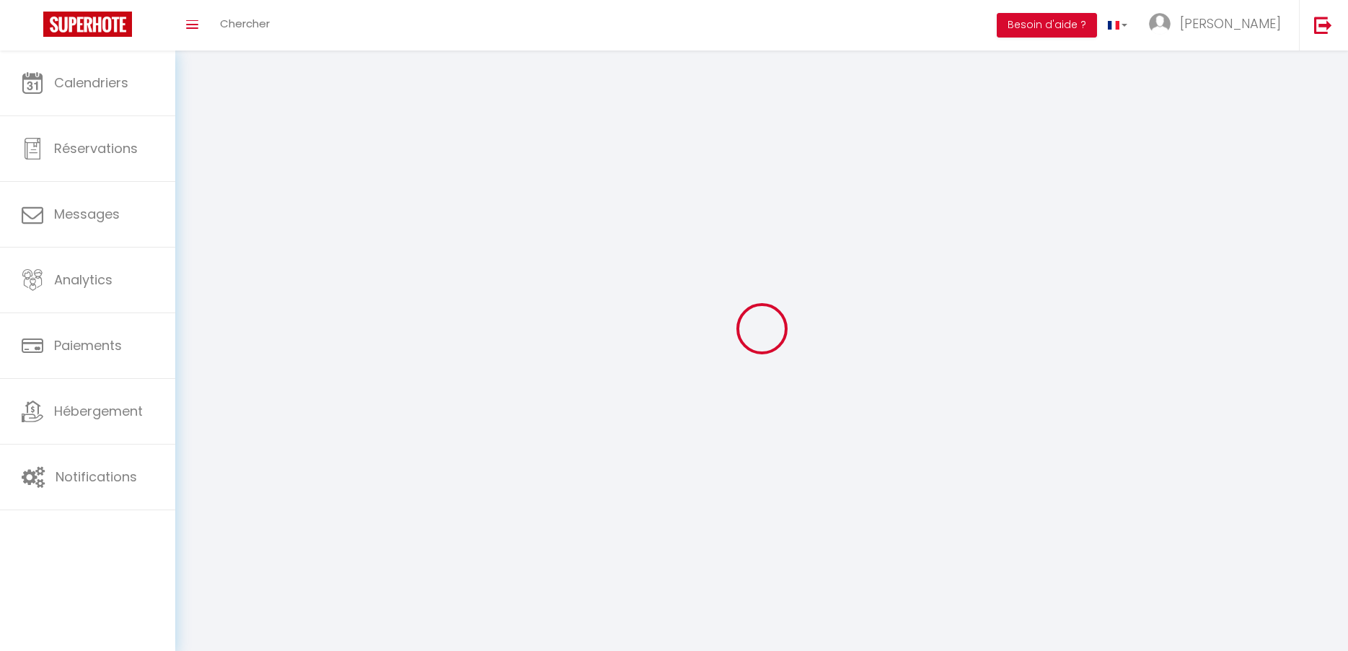
type input "Saint Etienne les remiremont"
type input "fVrLr9vEUvbR85pyjYOIhCicC"
type input "JPXaCewpaUMMEo7wHbLwJZrd2"
type input "https://app.superhote.com/#/get-available-rentals/JPXaCewpaUMMEo7wHbLwJZrd2"
select select "1"
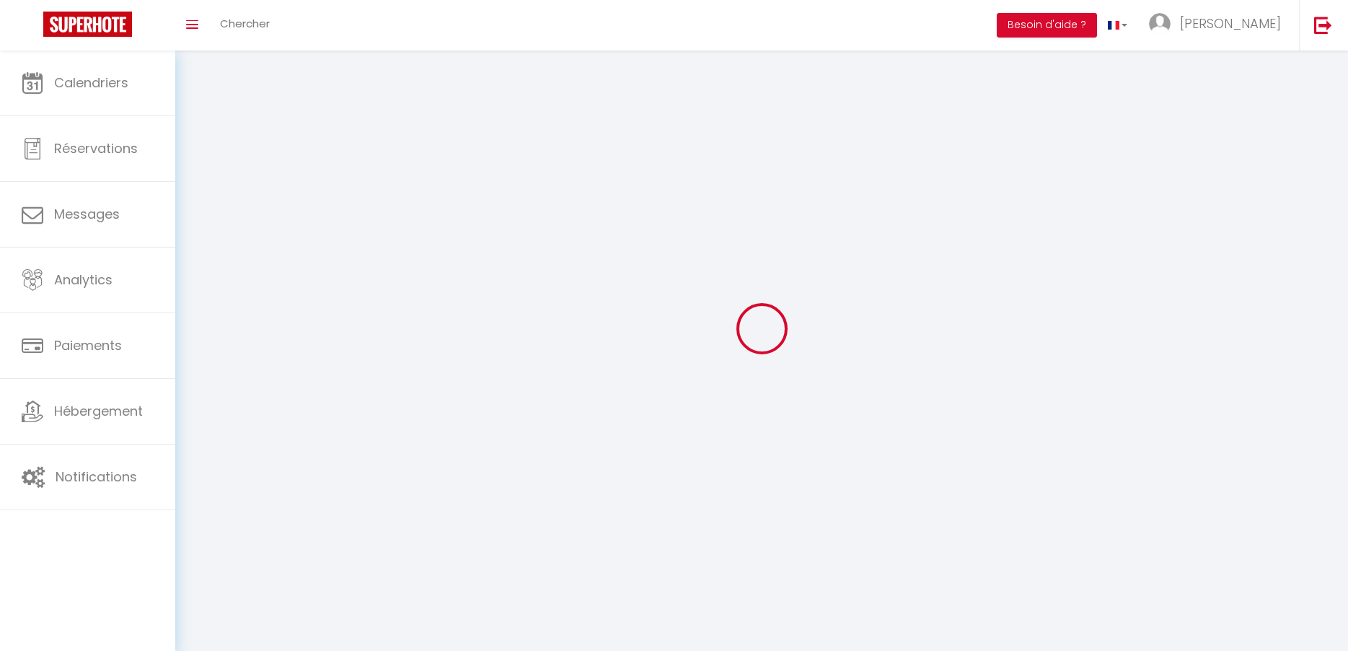
select select "28"
select select "fr"
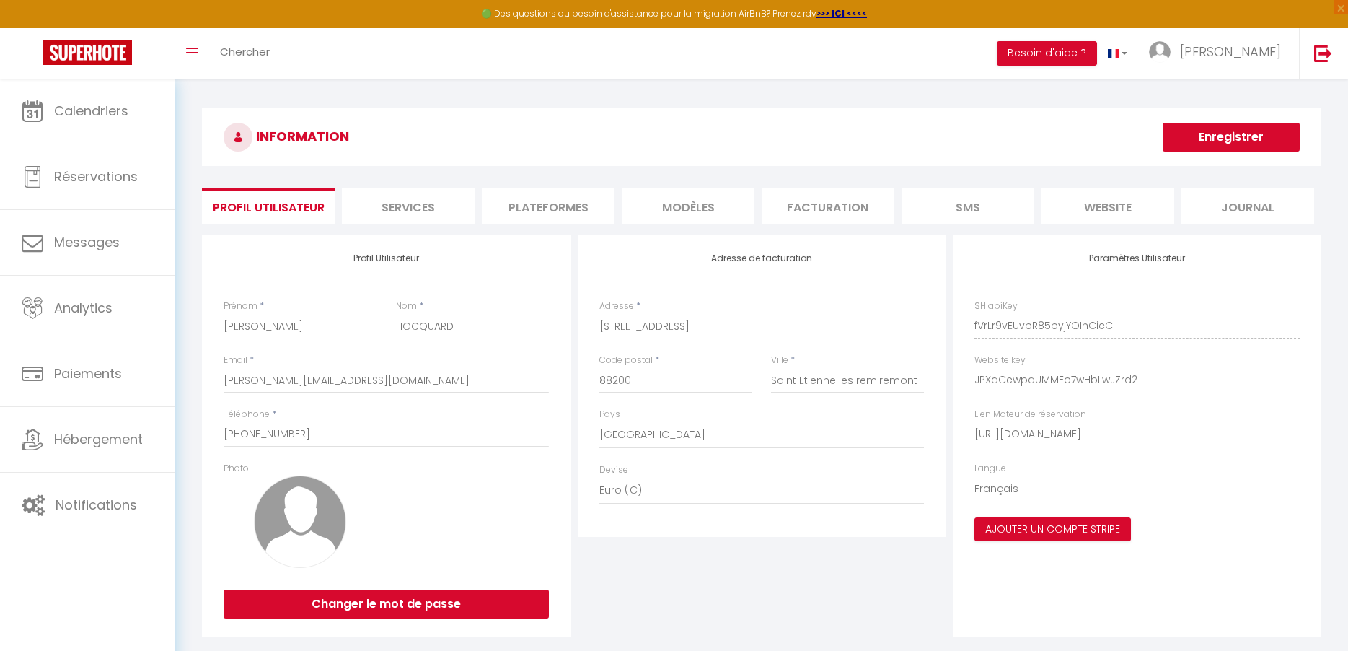
click at [425, 210] on li "Services" at bounding box center [408, 205] width 133 height 35
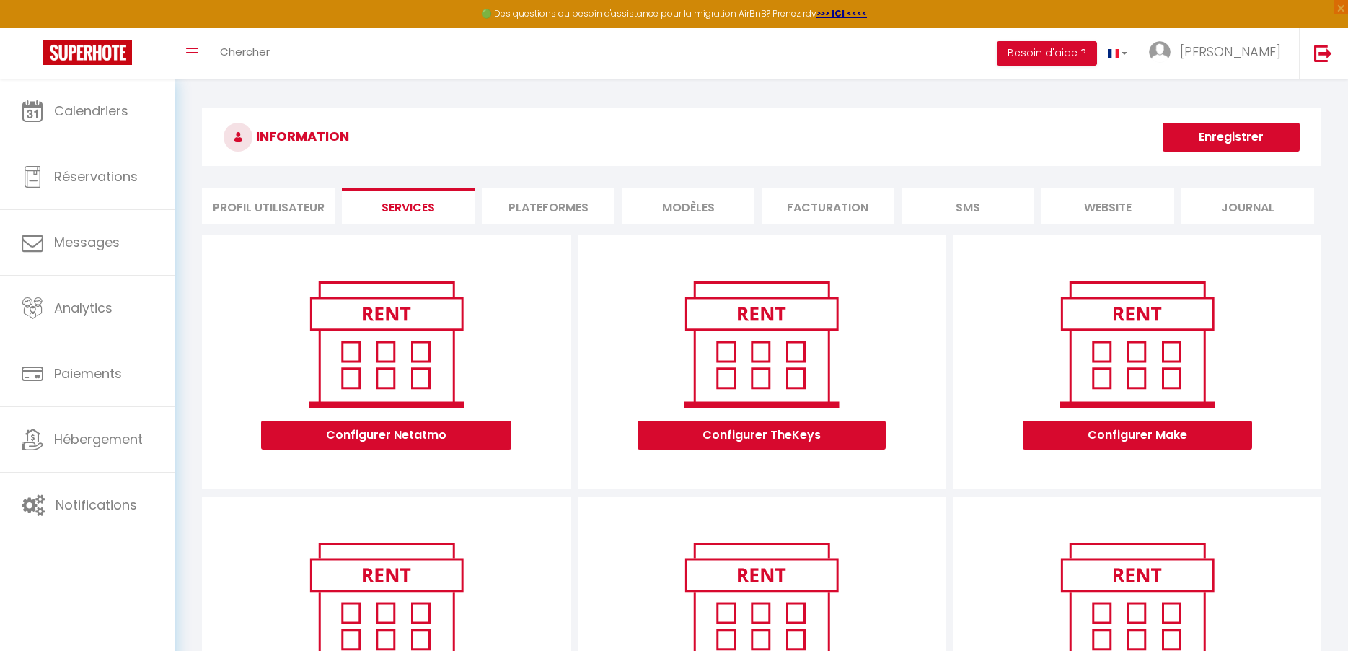
click at [552, 206] on li "Plateformes" at bounding box center [548, 205] width 133 height 35
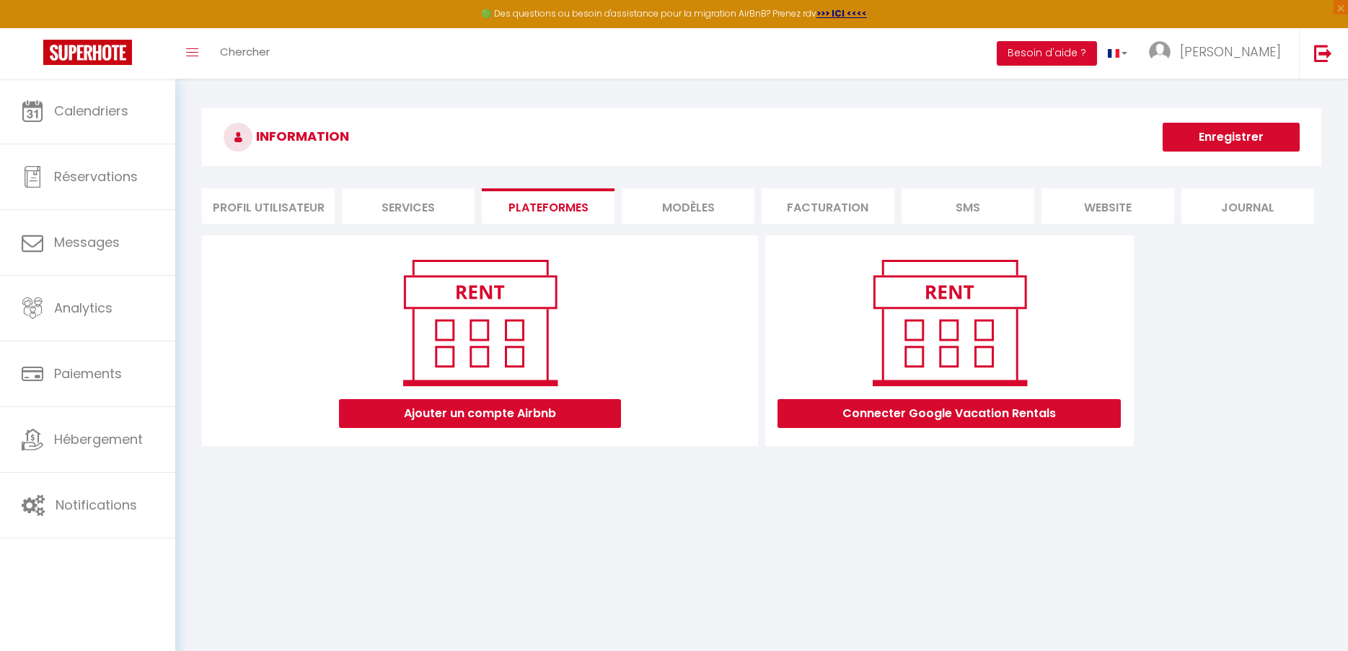
click at [693, 206] on li "MODÈLES" at bounding box center [688, 205] width 133 height 35
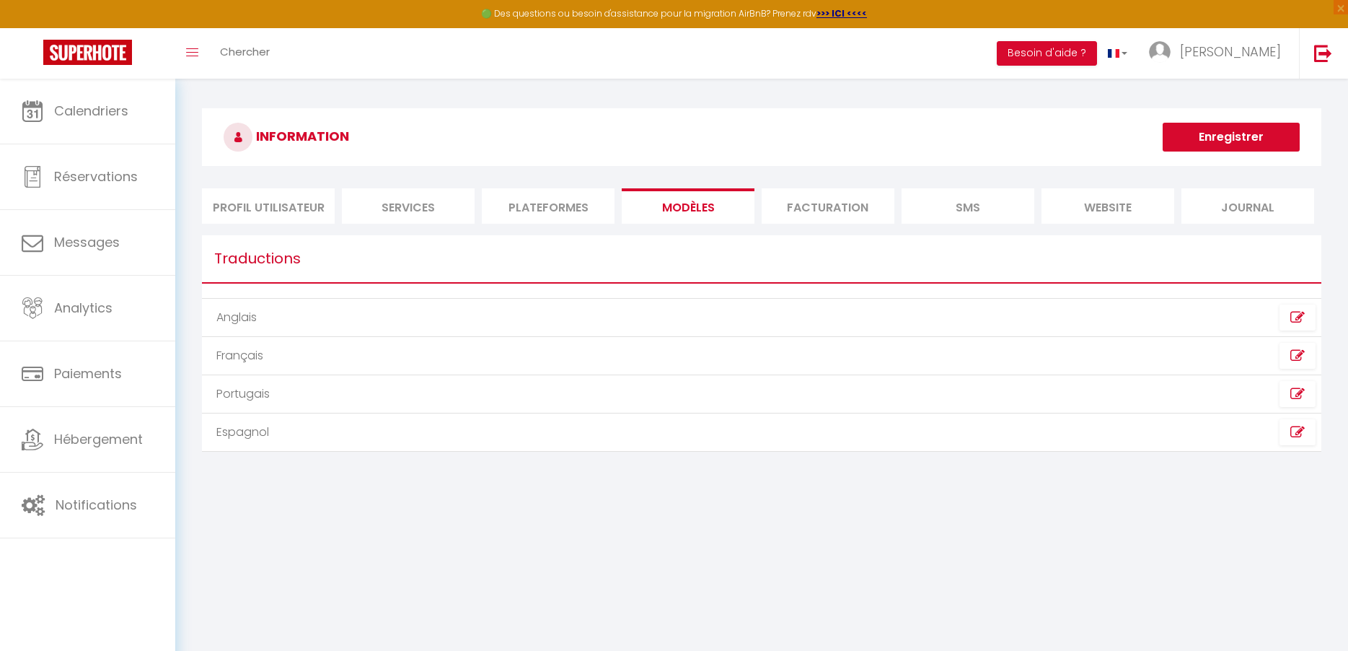
click at [784, 206] on li "Facturation" at bounding box center [828, 205] width 133 height 35
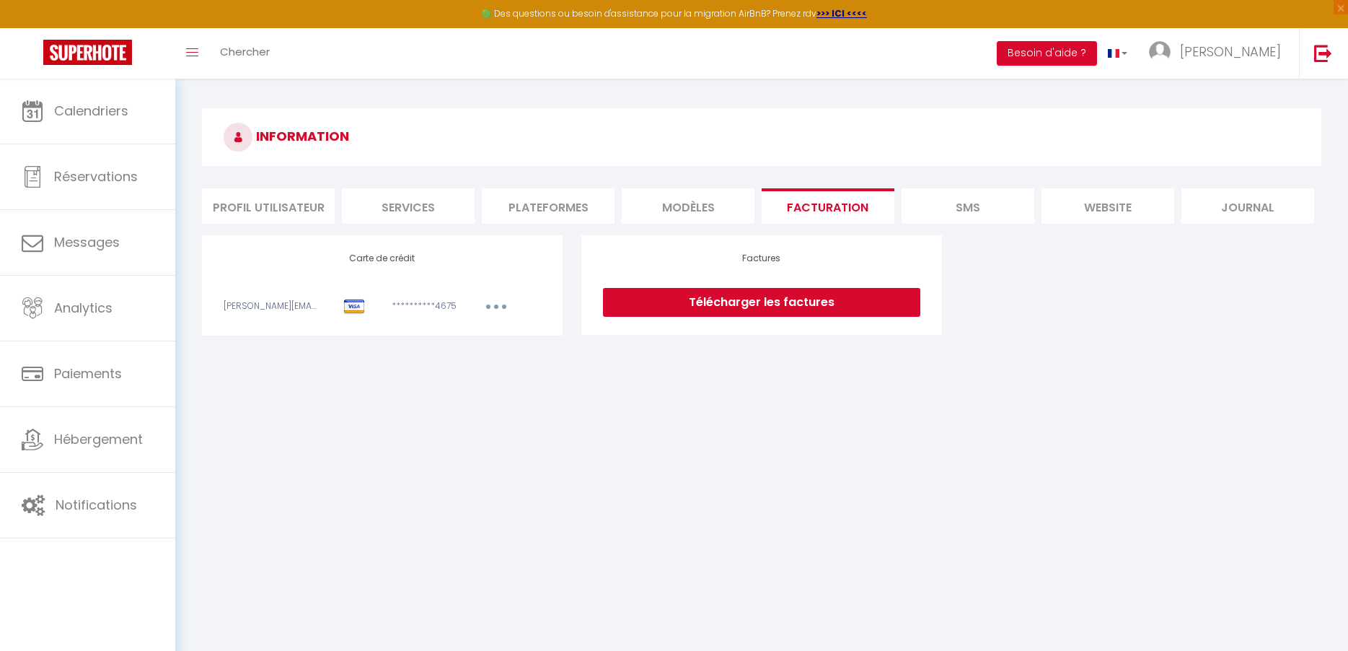
click at [781, 317] on link "Télécharger les factures" at bounding box center [761, 302] width 317 height 29
click at [968, 208] on li "SMS" at bounding box center [968, 205] width 133 height 35
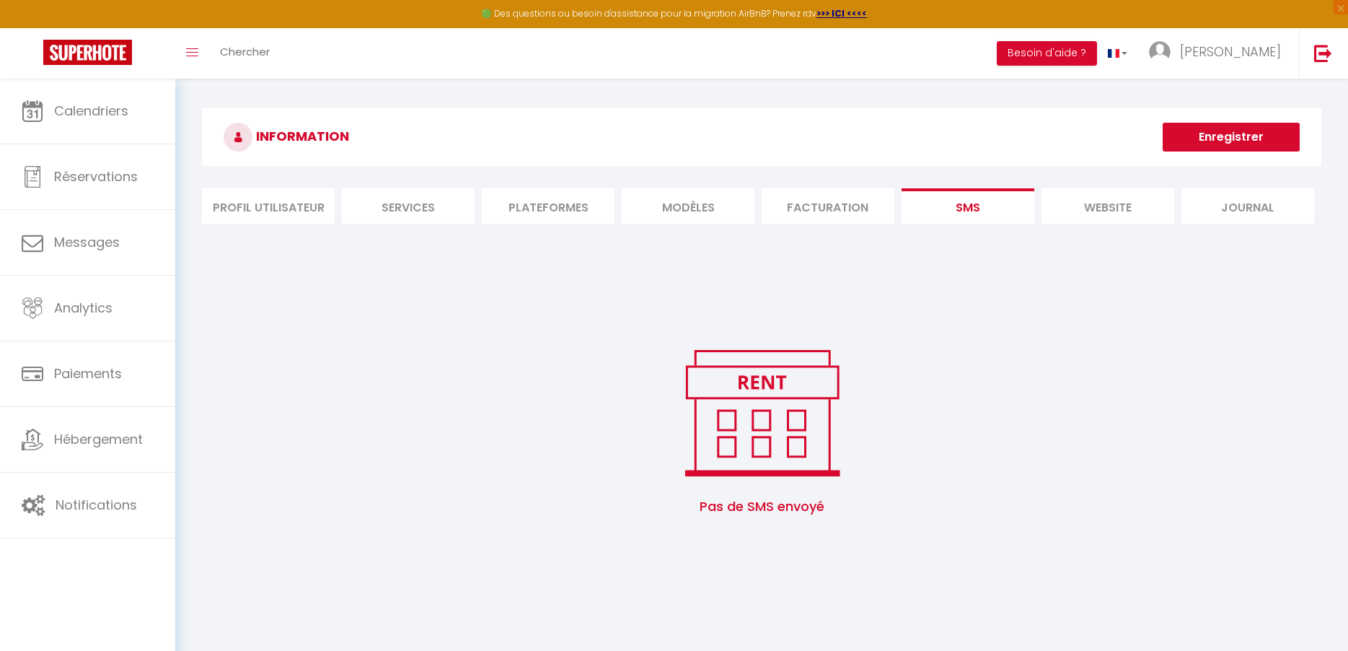
click at [1110, 208] on li "website" at bounding box center [1108, 205] width 133 height 35
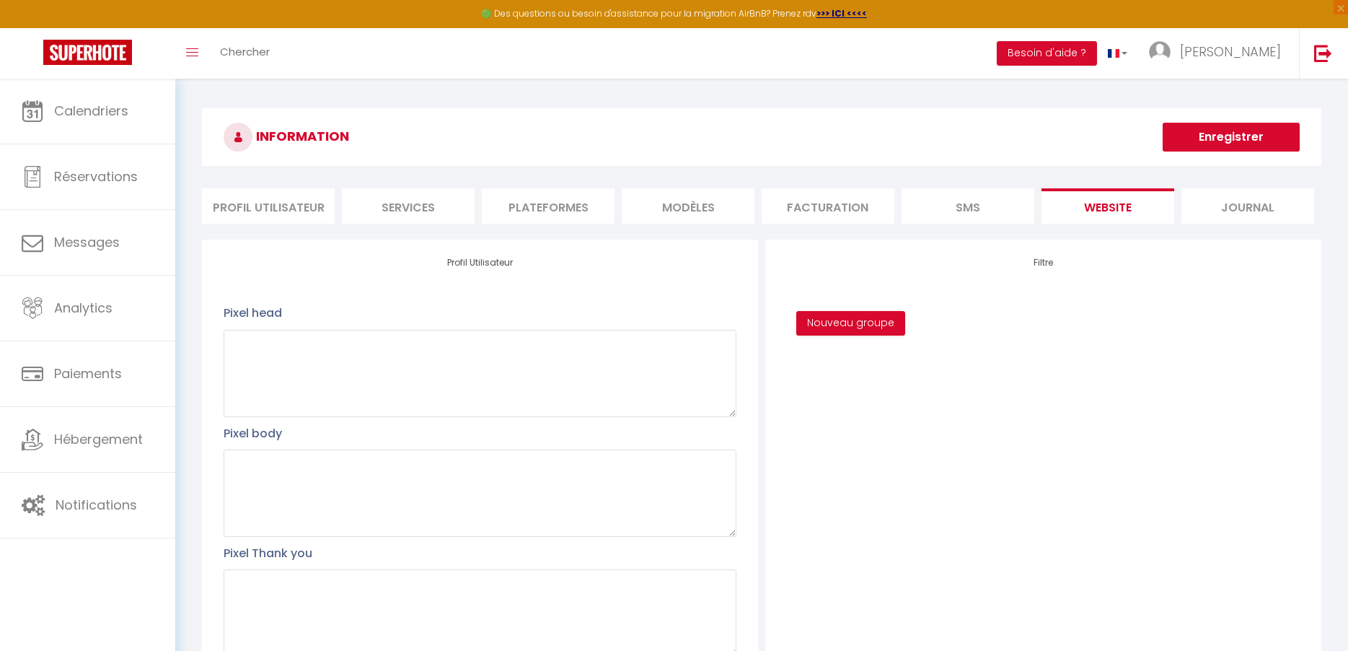
click at [1239, 212] on li "Journal" at bounding box center [1248, 205] width 133 height 35
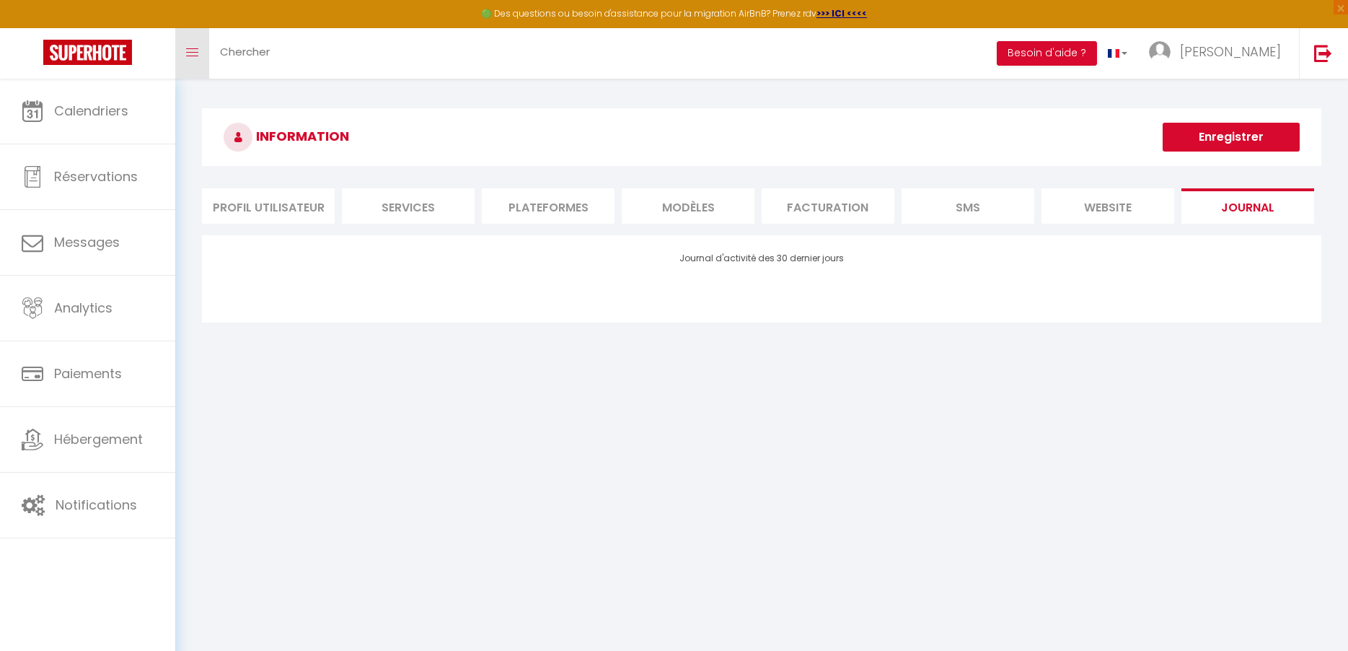
click at [199, 55] on link "Toggle menubar" at bounding box center [192, 53] width 34 height 50
click at [248, 53] on span "Chercher" at bounding box center [245, 51] width 50 height 15
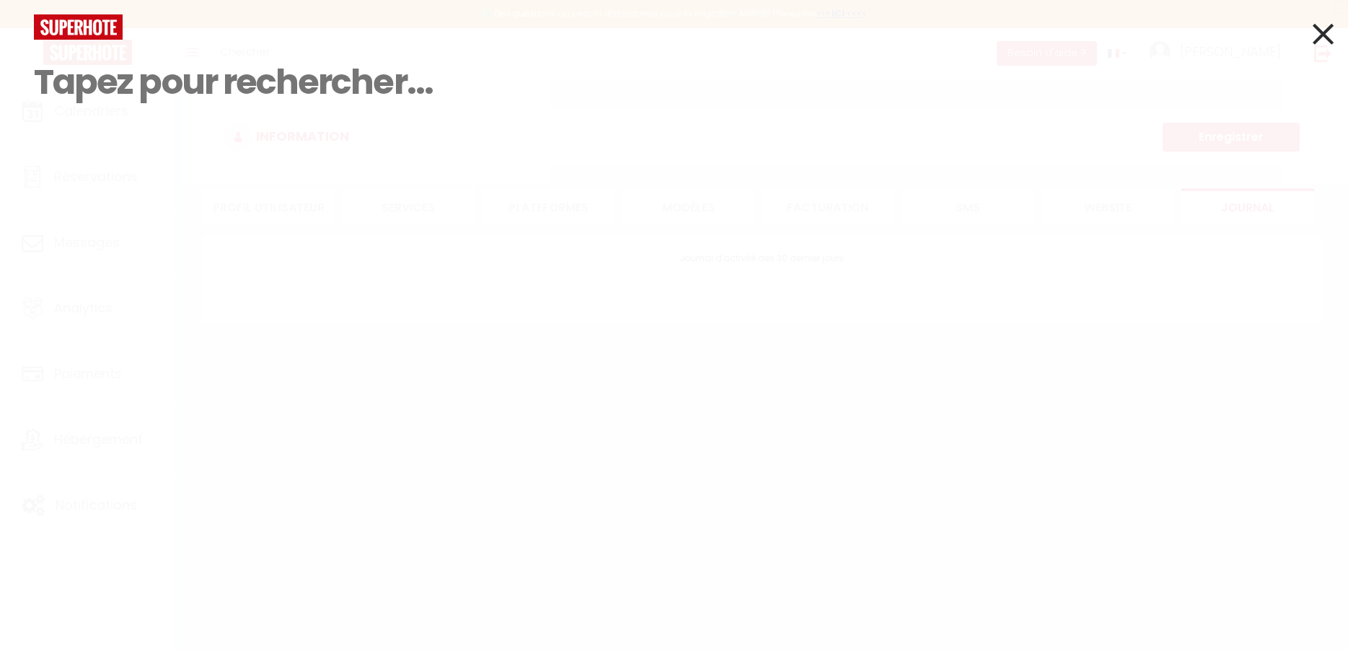
click at [75, 32] on img at bounding box center [78, 26] width 89 height 25
click at [1325, 30] on icon at bounding box center [1323, 34] width 21 height 36
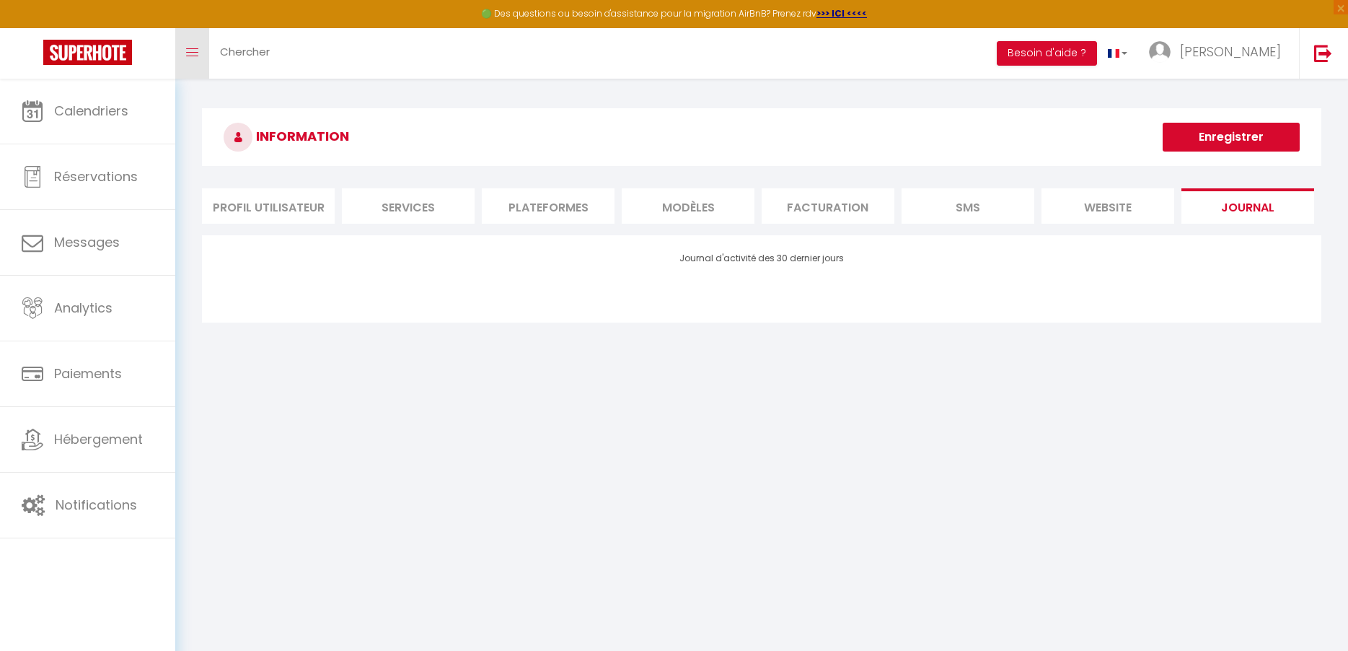
click at [190, 53] on icon "Toggle menubar" at bounding box center [192, 52] width 12 height 9
click at [84, 40] on img at bounding box center [87, 52] width 89 height 25
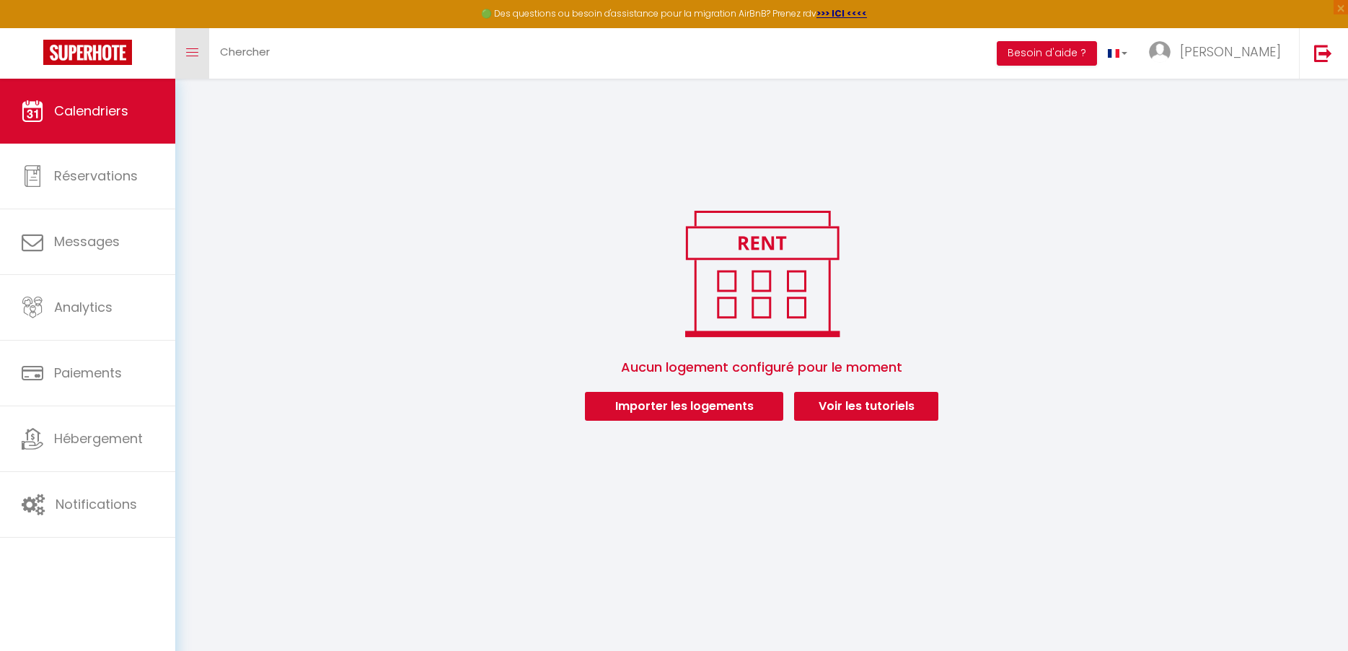
click at [194, 47] on link "Toggle menubar" at bounding box center [192, 53] width 34 height 50
click at [193, 52] on icon "Toggle menubar" at bounding box center [192, 52] width 12 height 9
click at [1097, 56] on button "Besoin d'aide ?" at bounding box center [1047, 53] width 100 height 25
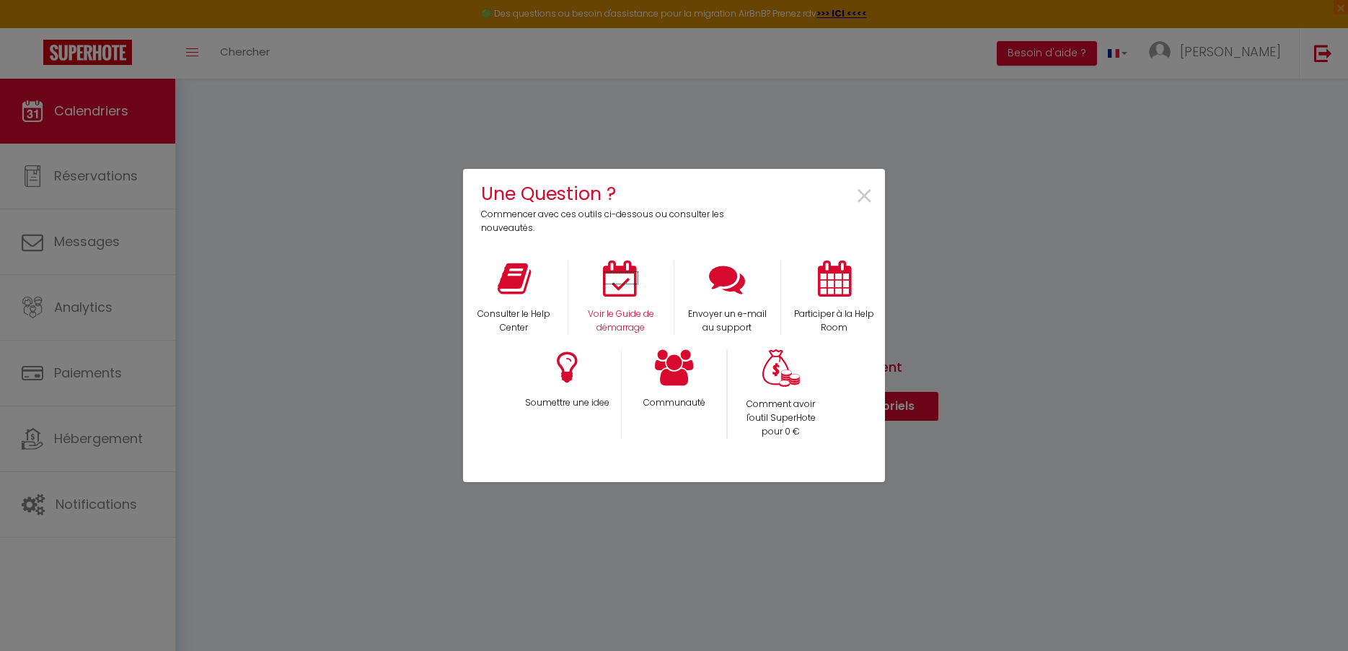
click at [631, 284] on icon at bounding box center [621, 278] width 36 height 36
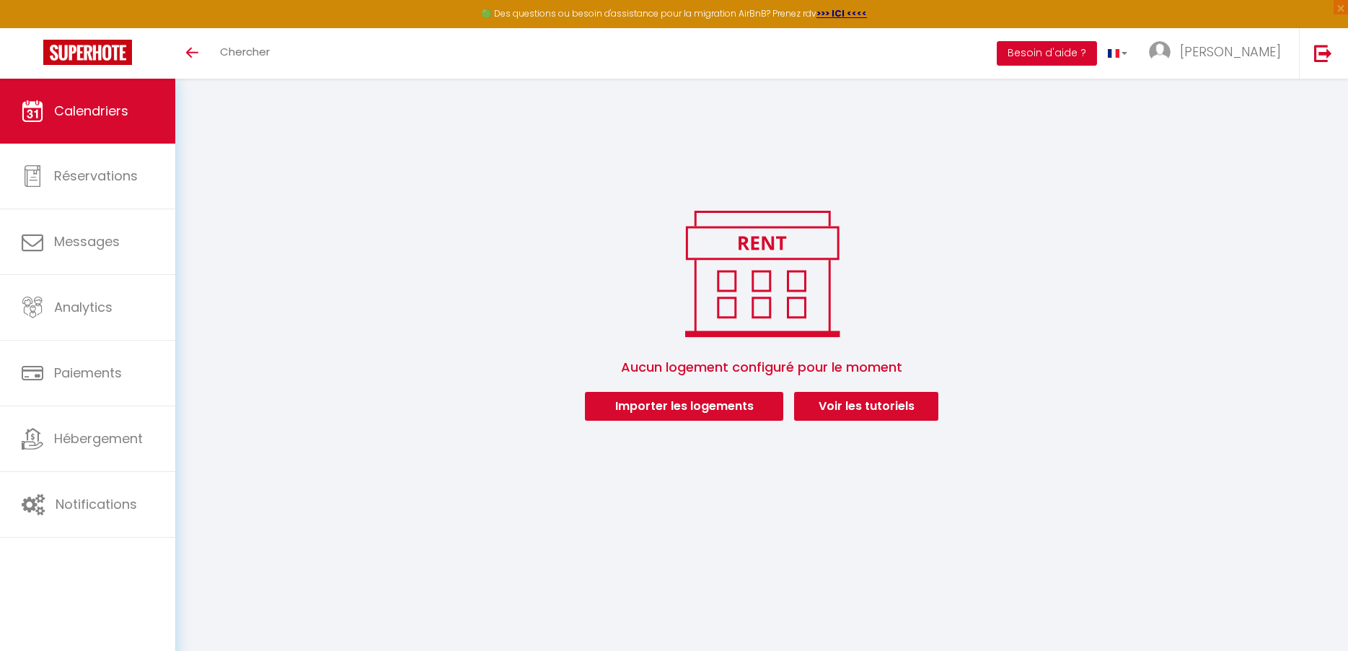
click at [1097, 57] on button "Besoin d'aide ?" at bounding box center [1047, 53] width 100 height 25
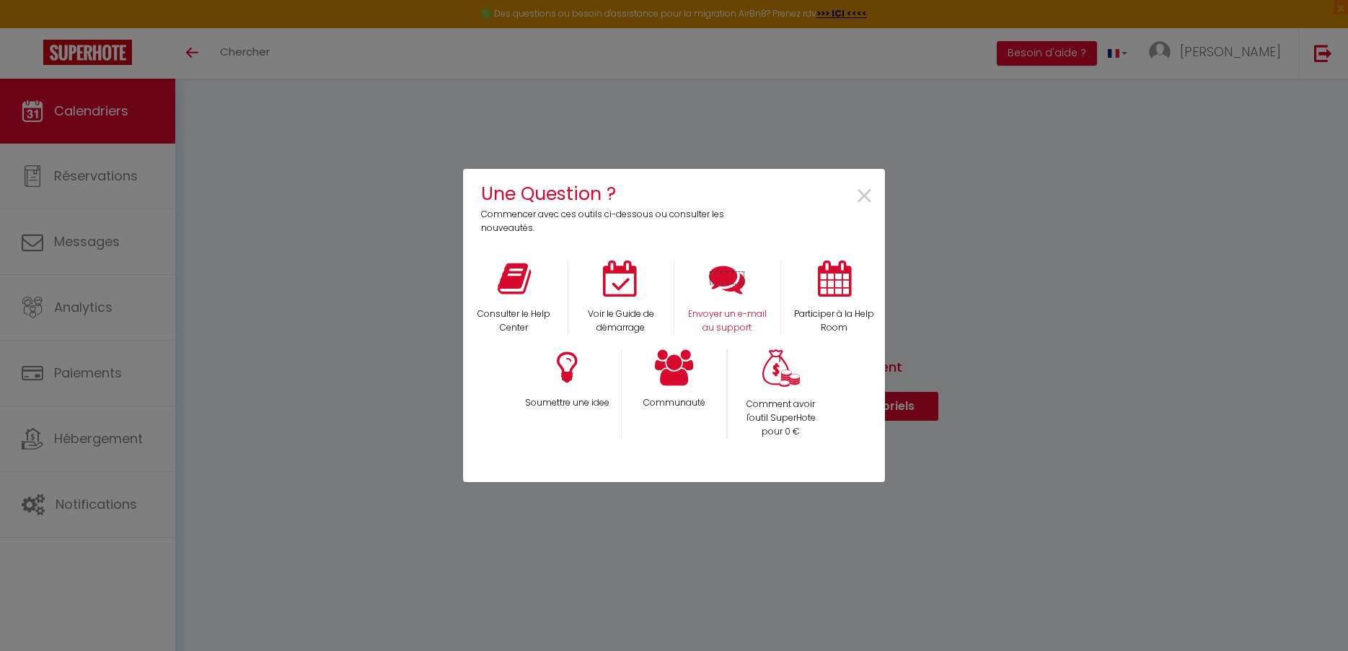
click at [714, 291] on icon at bounding box center [727, 278] width 36 height 36
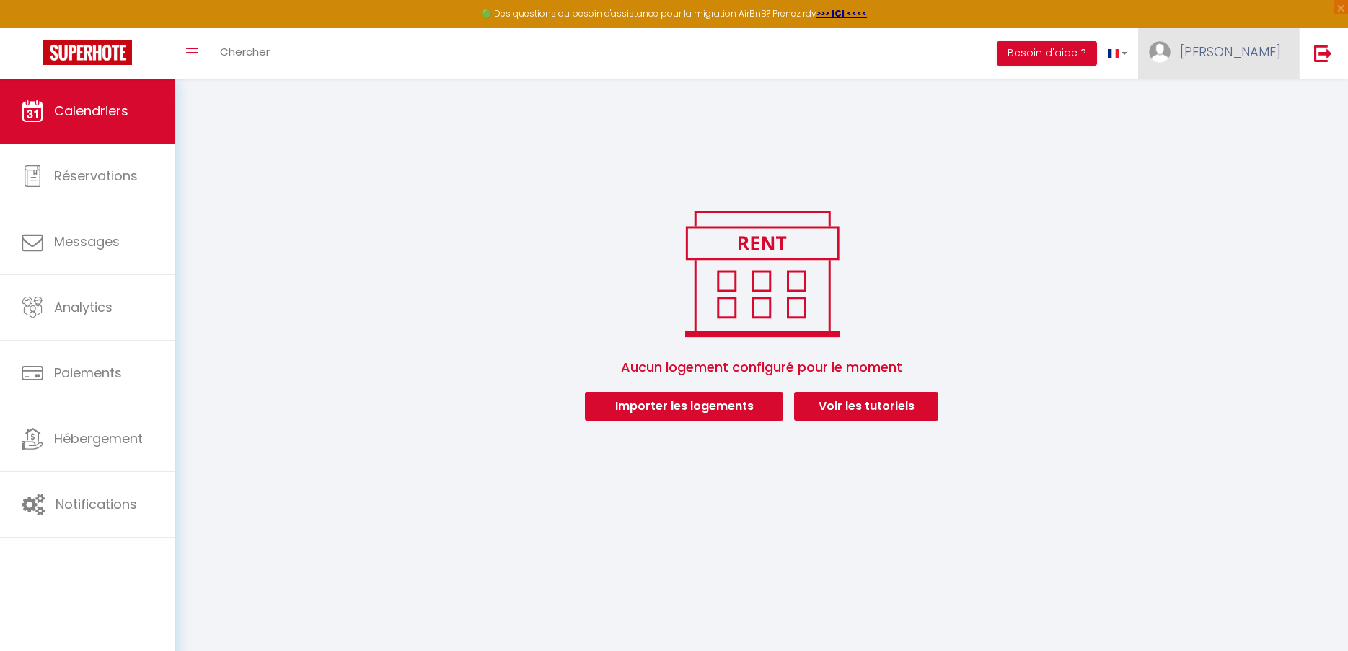
click at [1234, 60] on link "[PERSON_NAME]" at bounding box center [1218, 53] width 161 height 50
click at [1324, 54] on img at bounding box center [1323, 53] width 18 height 18
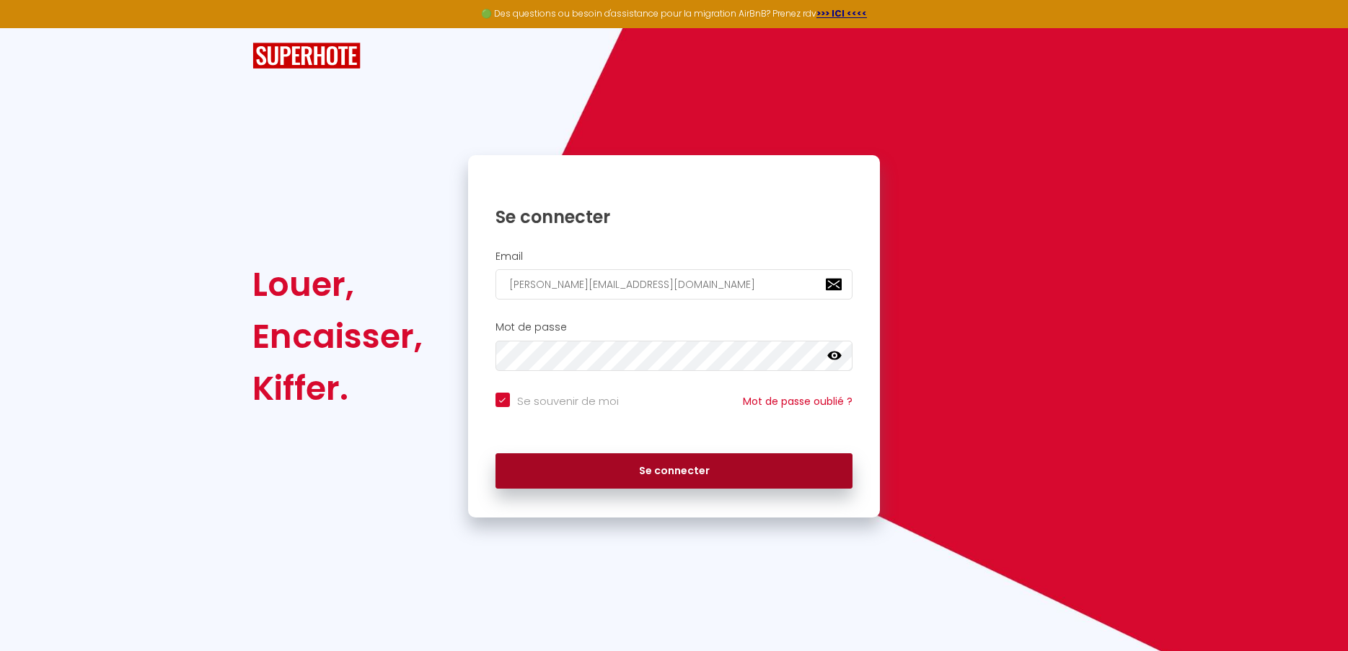
click at [680, 473] on button "Se connecter" at bounding box center [675, 471] width 358 height 36
checkbox input "true"
